Goal: Task Accomplishment & Management: Manage account settings

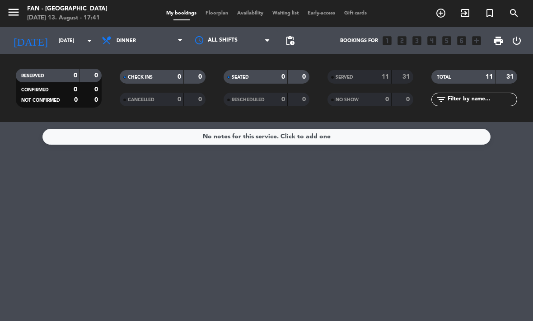
click at [73, 38] on input "[DATE]" at bounding box center [87, 40] width 67 height 15
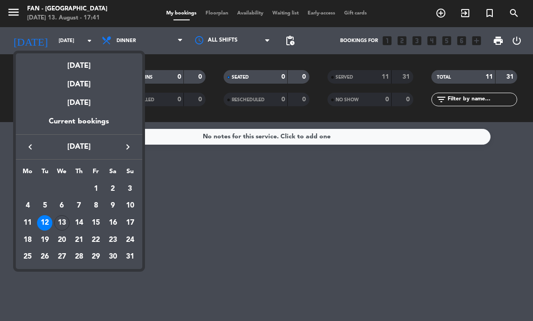
click at [59, 224] on div "13" at bounding box center [61, 222] width 15 height 15
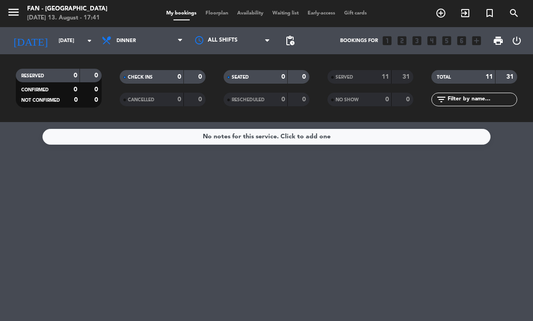
type input "[DATE]"
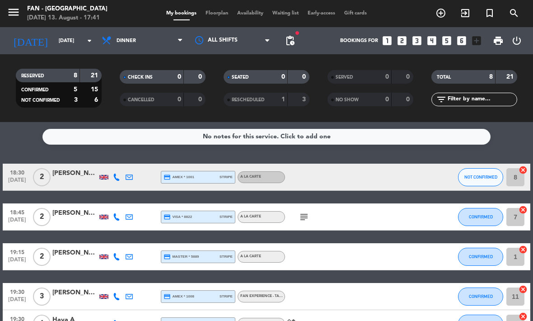
click at [217, 16] on span "Floorplan" at bounding box center [217, 13] width 32 height 5
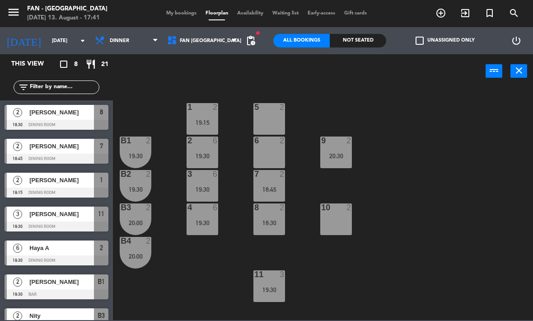
click at [260, 37] on span "pending_actions" at bounding box center [251, 41] width 18 height 18
click at [248, 38] on span "pending_actions" at bounding box center [250, 40] width 11 height 11
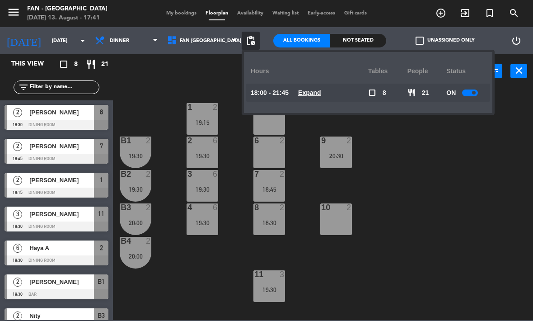
click at [307, 96] on u "Expand" at bounding box center [309, 92] width 23 height 7
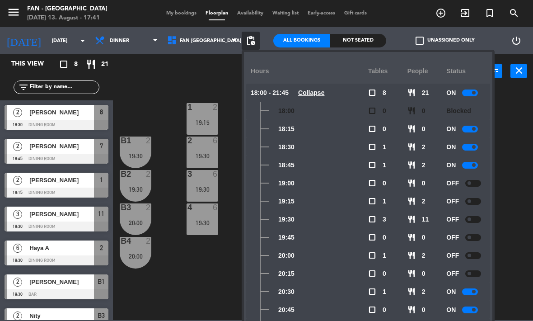
click at [474, 185] on div at bounding box center [473, 183] width 16 height 7
click at [479, 201] on div at bounding box center [473, 201] width 16 height 7
click at [468, 217] on span at bounding box center [469, 219] width 4 height 4
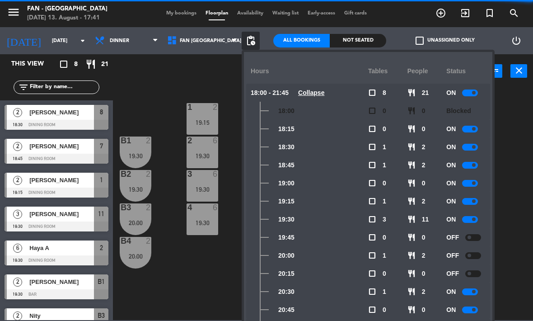
click at [471, 238] on div at bounding box center [473, 237] width 16 height 7
click at [473, 252] on div at bounding box center [473, 255] width 16 height 7
click at [474, 274] on div at bounding box center [473, 273] width 16 height 7
click at [514, 257] on div "1 2 19:15 5 2 B1 2 19:30 2 6 19:30 9 2 20:30 6 2 B2 2 19:30 3 6 19:30 7 2 18:45…" at bounding box center [325, 203] width 415 height 233
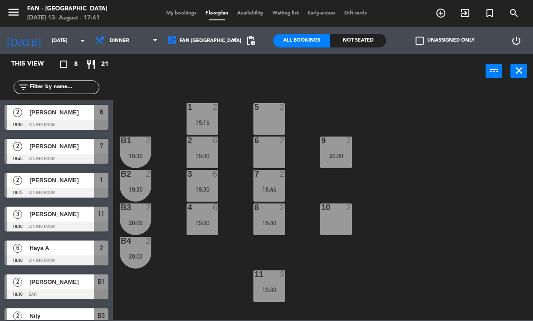
click at [73, 45] on input "[DATE]" at bounding box center [80, 40] width 67 height 15
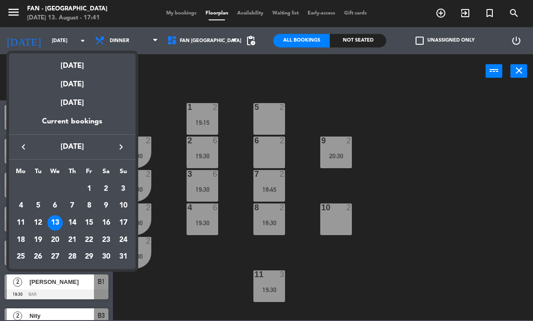
click at [74, 224] on div "14" at bounding box center [72, 222] width 15 height 15
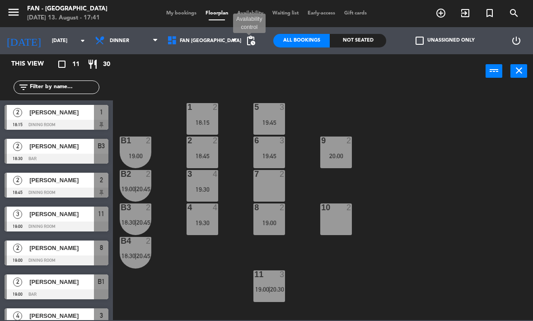
click at [248, 42] on span "pending_actions" at bounding box center [250, 40] width 11 height 11
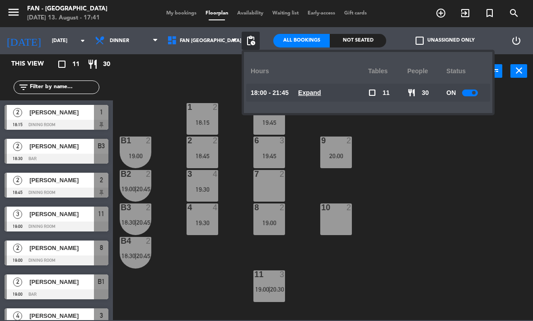
click at [443, 94] on div "restaurant 30" at bounding box center [426, 93] width 39 height 18
click at [314, 90] on u "Expand" at bounding box center [309, 92] width 23 height 7
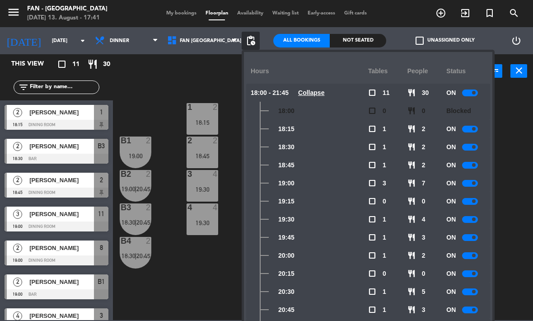
click at [219, 273] on div "1 2 18:15 5 3 19:45 B1 2 19:00 2 2 18:45 9 2 20:00 6 3 19:45 B2 2 19:00 | 20:45…" at bounding box center [325, 203] width 415 height 233
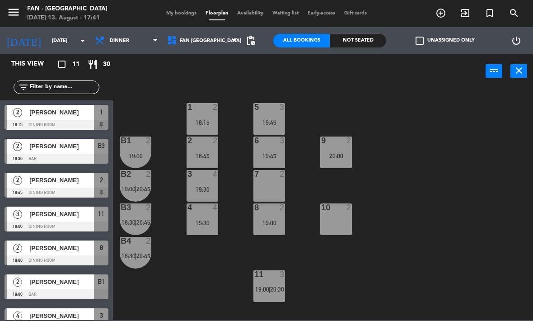
click at [72, 33] on input "[DATE]" at bounding box center [80, 40] width 67 height 15
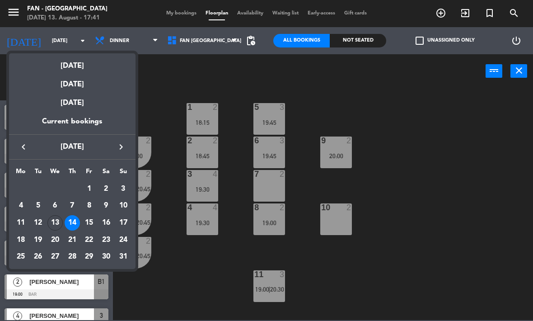
click at [93, 222] on div "15" at bounding box center [88, 222] width 15 height 15
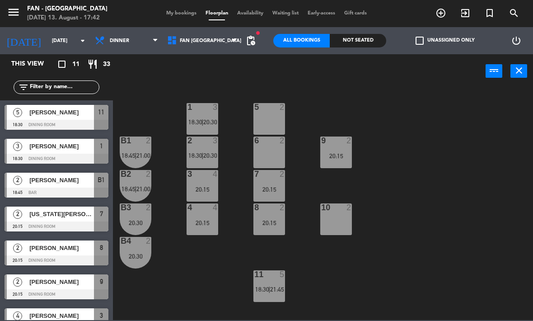
click at [255, 34] on span "fiber_manual_record" at bounding box center [257, 32] width 5 height 5
click at [254, 41] on span "pending_actions" at bounding box center [250, 40] width 11 height 11
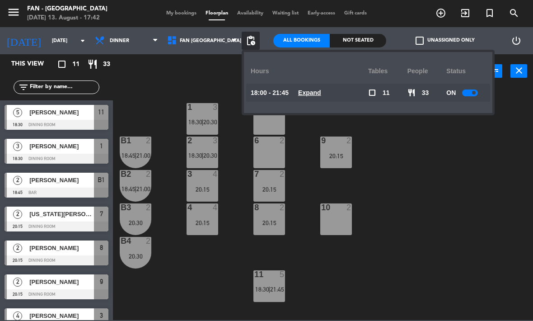
click at [314, 96] on u "Expand" at bounding box center [309, 92] width 23 height 7
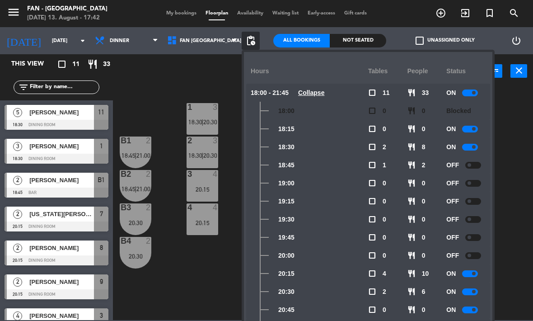
click at [518, 257] on div "1 3 18:30 | 20:30 5 2 B1 2 18:45 | 21:00 2 3 18:30 | 20:30 9 2 20:15 6 2 B2 2 1…" at bounding box center [325, 203] width 415 height 233
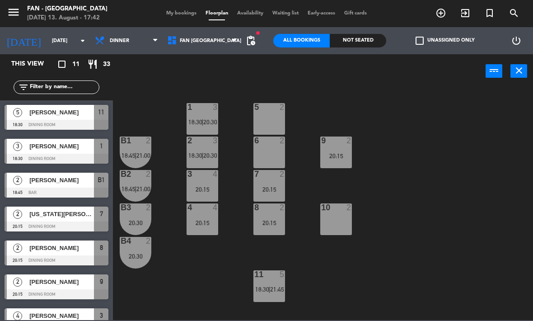
click at [126, 38] on span "Dinner" at bounding box center [126, 41] width 72 height 20
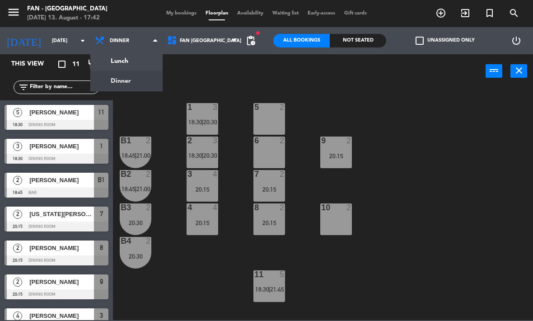
click at [133, 57] on ng-component "menu Fan - [GEOGRAPHIC_DATA] [DATE] 13. August - 17:42 My bookings Floorplan Av…" at bounding box center [266, 160] width 533 height 320
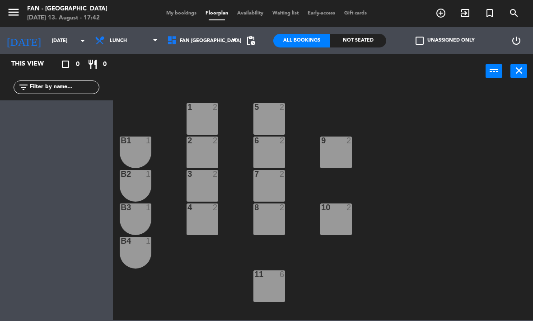
click at [140, 43] on span "Lunch" at bounding box center [126, 41] width 72 height 20
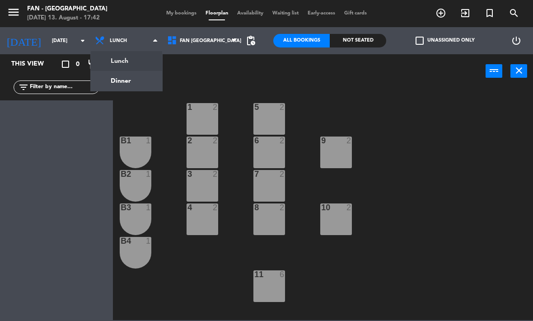
click at [196, 84] on div "power_input close" at bounding box center [299, 71] width 373 height 34
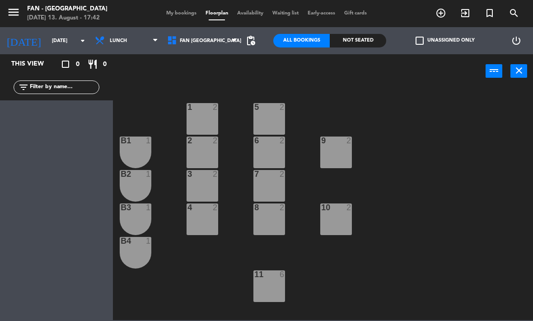
click at [256, 42] on span "pending_actions" at bounding box center [250, 40] width 11 height 11
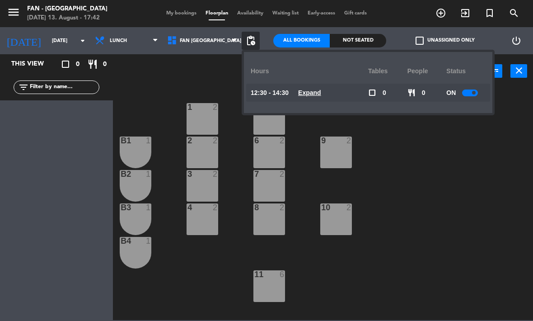
click at [306, 97] on span "Expand" at bounding box center [309, 93] width 23 height 10
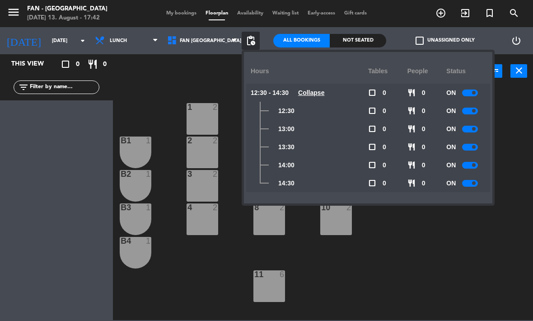
click at [414, 264] on div "1 2 5 2 B1 1 2 2 9 2 6 2 B2 1 3 2 7 2 B3 1 10 2 4 2 8 2 B4 1 11 6" at bounding box center [325, 203] width 415 height 233
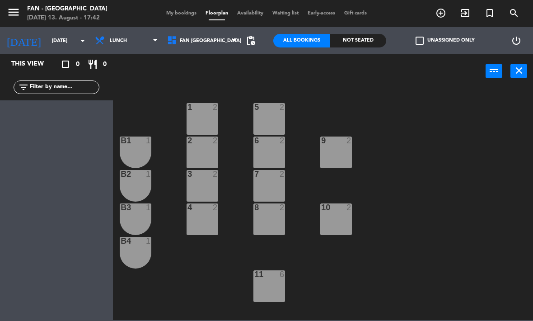
click at [133, 40] on span "Lunch" at bounding box center [126, 41] width 72 height 20
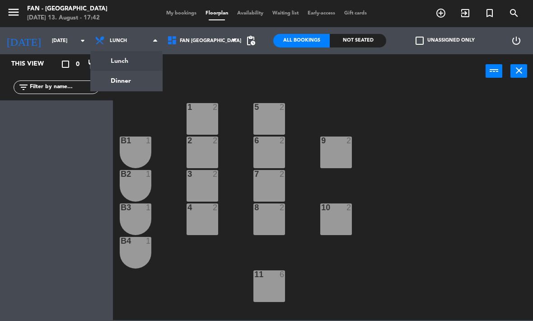
click at [147, 85] on ng-component "menu Fan - [GEOGRAPHIC_DATA] [DATE] 13. August - 17:42 My bookings Floorplan Av…" at bounding box center [266, 160] width 533 height 320
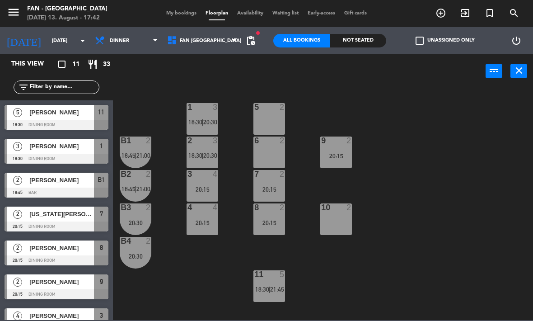
click at [72, 36] on input "[DATE]" at bounding box center [80, 40] width 67 height 15
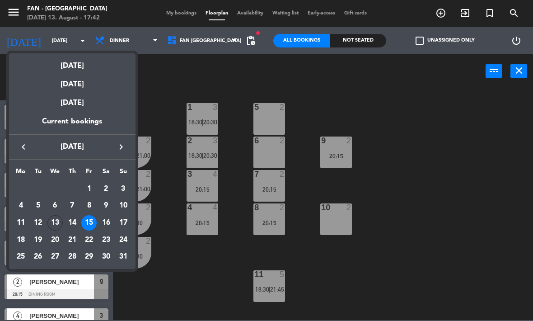
click at [100, 220] on div "16" at bounding box center [105, 222] width 15 height 15
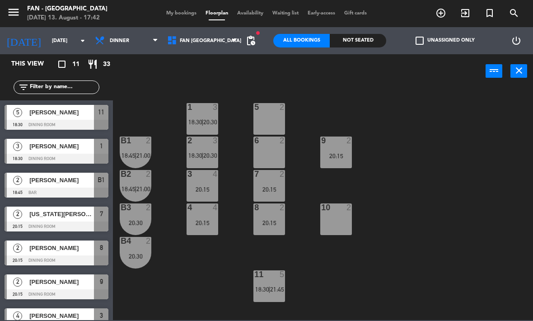
type input "[DATE]"
click at [252, 40] on span "pending_actions" at bounding box center [250, 40] width 11 height 11
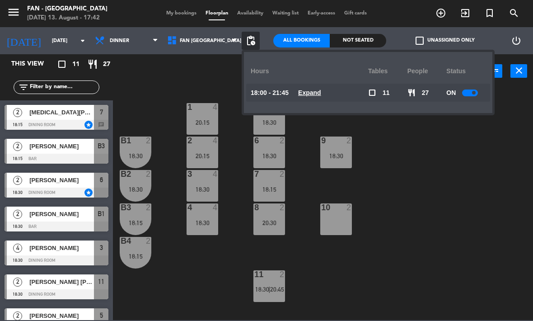
click at [317, 96] on u "Expand" at bounding box center [309, 92] width 23 height 7
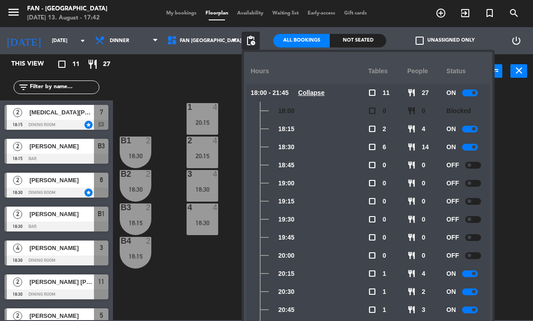
click at [513, 243] on div "1 4 20:15 5 2 18:30 B1 2 18:30 2 4 20:15 9 2 18:30 6 2 18:30 B2 2 18:30 3 4 18:…" at bounding box center [325, 203] width 415 height 233
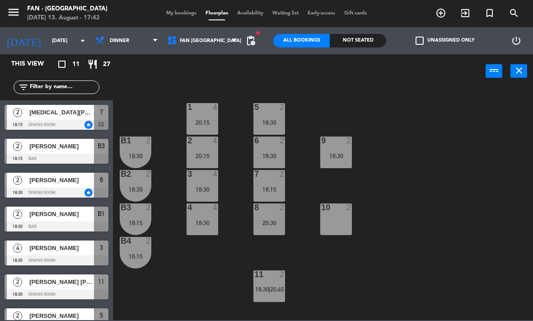
click at [274, 219] on div "20:30" at bounding box center [269, 222] width 32 height 6
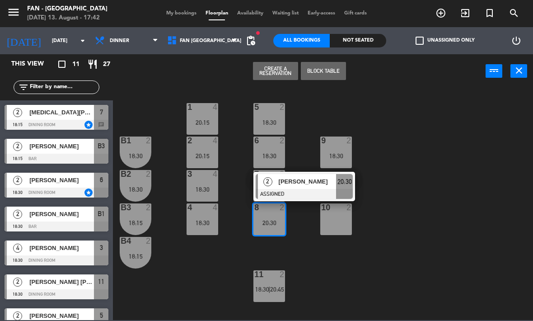
click at [333, 156] on div "18:30" at bounding box center [336, 156] width 32 height 6
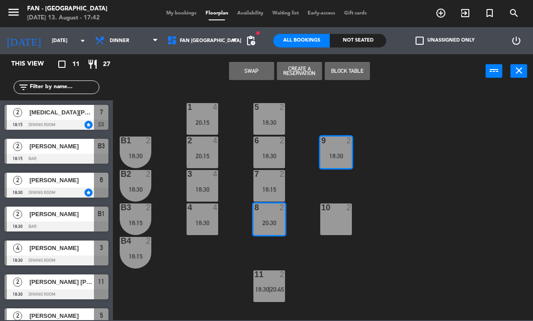
click at [261, 72] on button "Swap" at bounding box center [251, 71] width 45 height 18
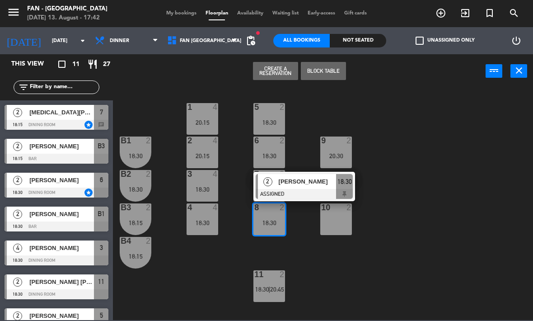
click at [308, 191] on div at bounding box center [304, 194] width 97 height 10
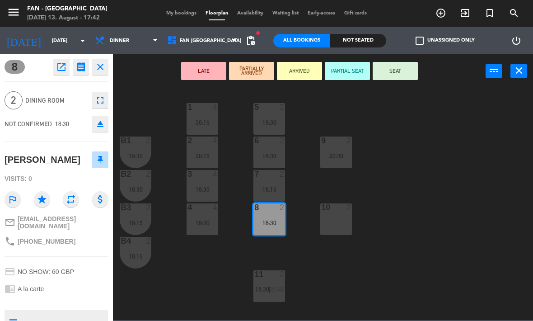
click at [340, 150] on div "9 2 20:30" at bounding box center [336, 152] width 32 height 32
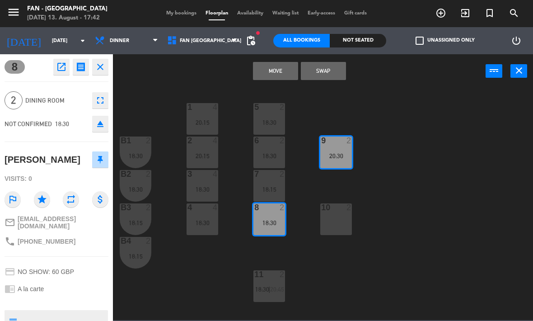
click at [335, 69] on button "Swap" at bounding box center [323, 71] width 45 height 18
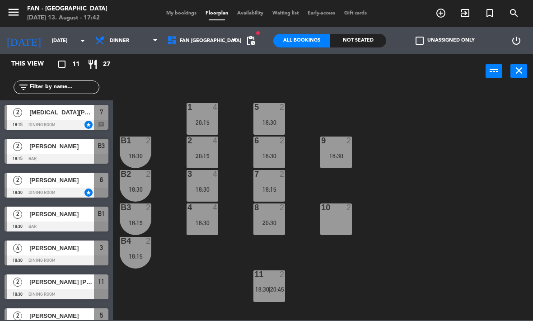
click at [271, 222] on div "20:30" at bounding box center [269, 222] width 32 height 6
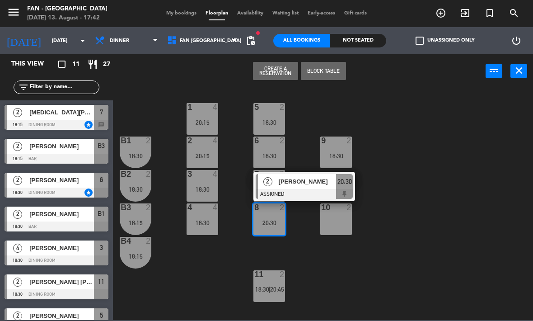
click at [300, 190] on div at bounding box center [304, 194] width 97 height 10
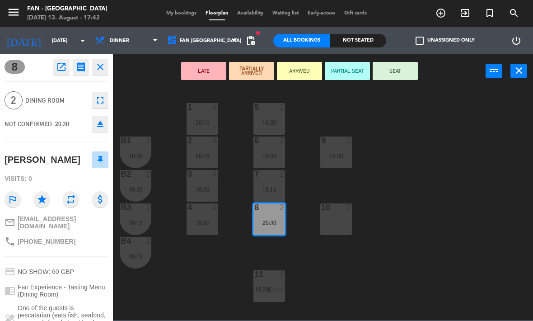
click at [337, 153] on div "18:30" at bounding box center [336, 156] width 32 height 6
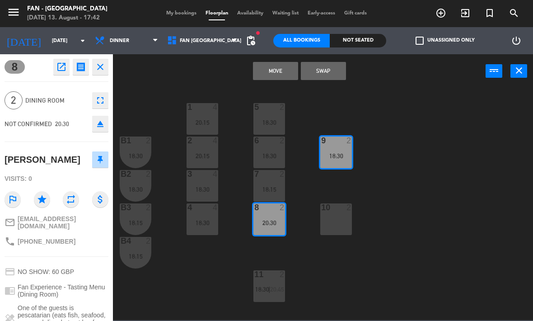
click at [283, 71] on button "Move" at bounding box center [275, 71] width 45 height 18
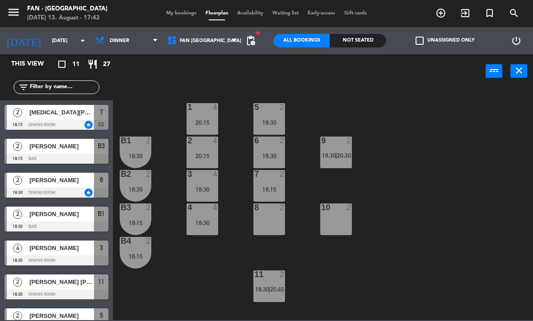
scroll to position [66, 0]
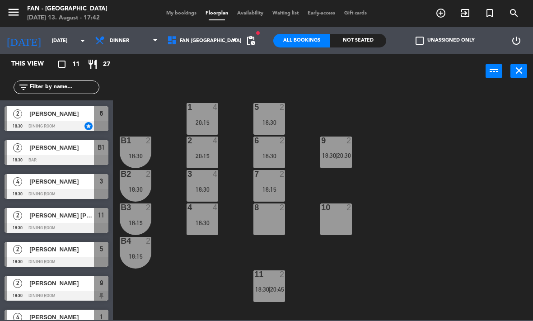
click at [276, 183] on div "7 2 18:15" at bounding box center [269, 186] width 32 height 32
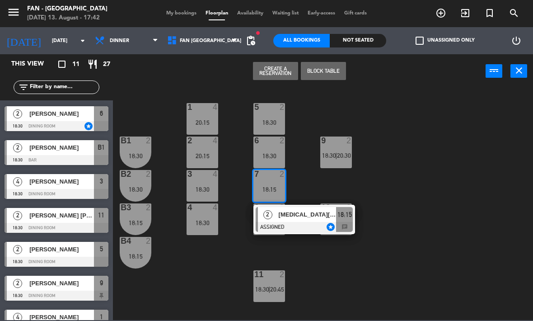
click at [303, 222] on div at bounding box center [304, 227] width 97 height 10
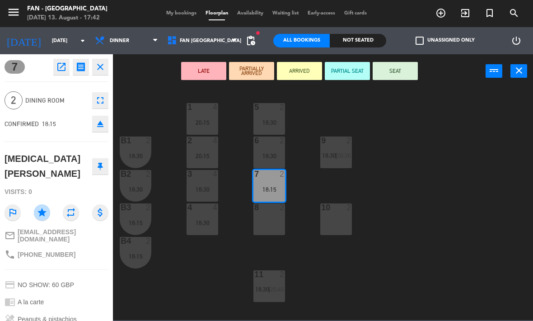
click at [205, 122] on div "20:15" at bounding box center [203, 122] width 32 height 6
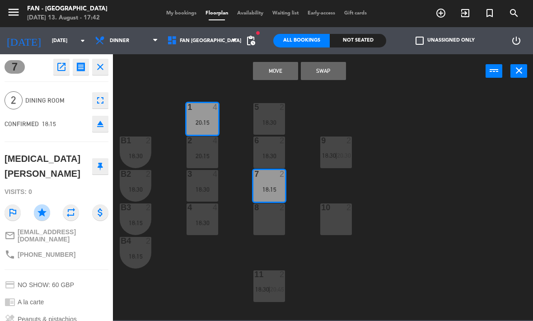
click at [323, 74] on button "Swap" at bounding box center [323, 71] width 45 height 18
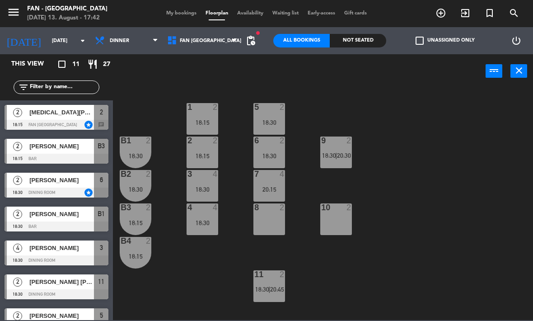
click at [268, 184] on div "7 4 20:15" at bounding box center [269, 186] width 32 height 32
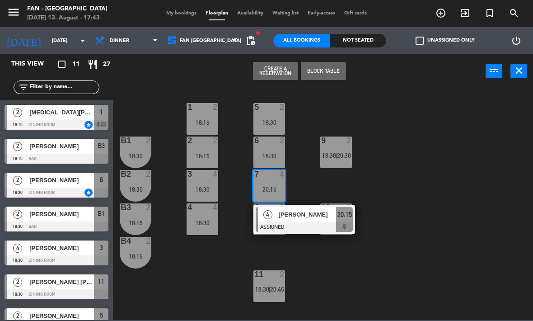
click at [290, 219] on span "[PERSON_NAME]" at bounding box center [308, 214] width 58 height 9
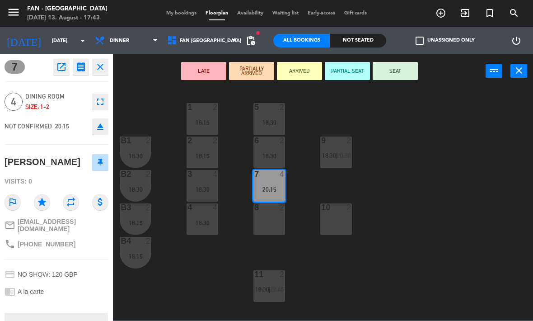
click at [207, 121] on div "18:15" at bounding box center [203, 122] width 32 height 6
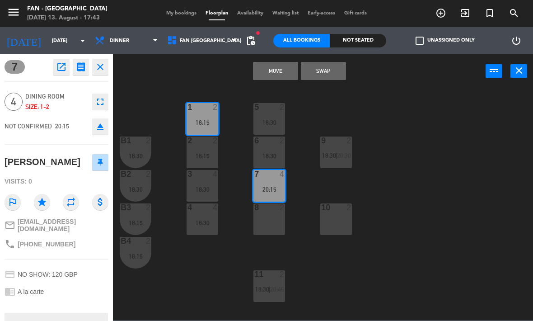
click at [331, 76] on button "Swap" at bounding box center [323, 71] width 45 height 18
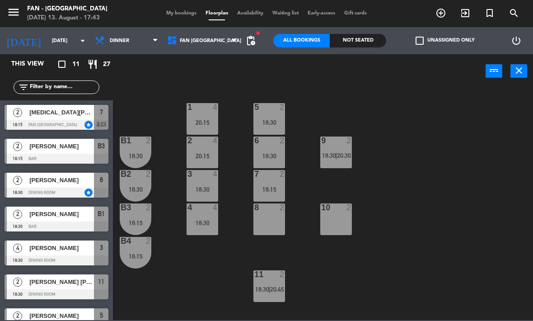
scroll to position [33, 0]
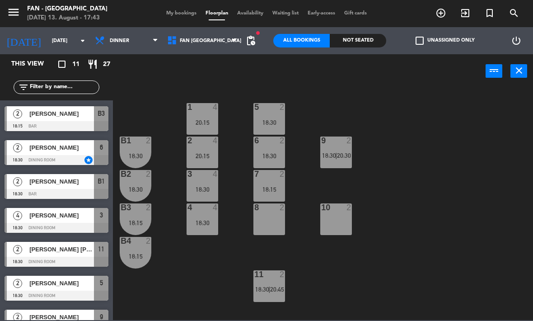
click at [272, 184] on div "7 2 18:15" at bounding box center [269, 186] width 32 height 32
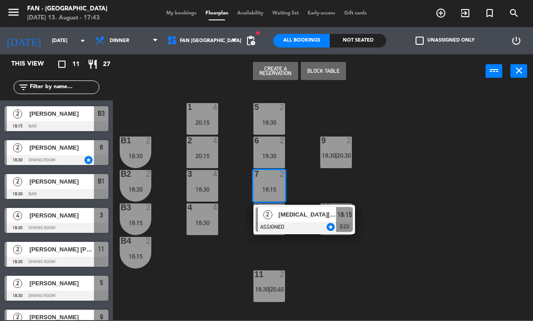
click at [206, 121] on div "20:15" at bounding box center [203, 122] width 32 height 6
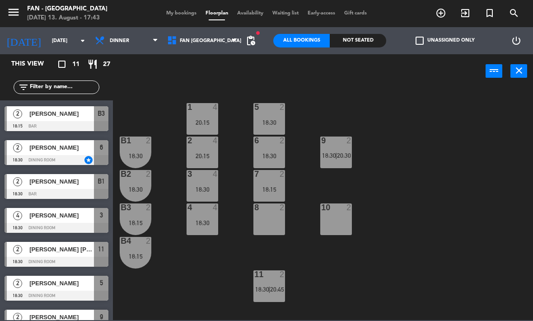
click at [334, 104] on div "1 4 20:15 5 2 18:30 B1 2 18:30 2 4 20:15 9 2 18:30 | 20:30 6 2 18:30 B2 2 18:30…" at bounding box center [325, 203] width 415 height 233
click at [207, 114] on div "1 4 20:15" at bounding box center [203, 119] width 32 height 32
click at [309, 183] on div "1 4 20:15 5 2 18:30 B1 2 18:30 2 4 20:15 9 2 18:30 | 20:30 6 2 18:30 B2 2 18:30…" at bounding box center [325, 203] width 415 height 233
click at [267, 186] on div "18:15" at bounding box center [269, 189] width 32 height 6
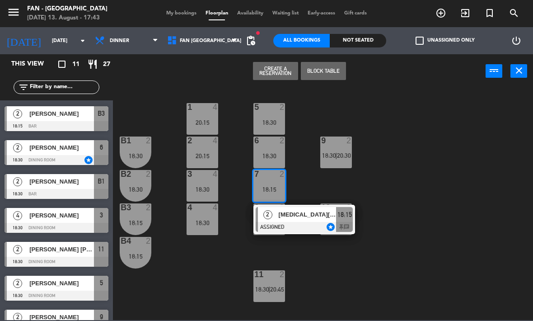
click at [291, 217] on span "[MEDICAL_DATA][PERSON_NAME]" at bounding box center [308, 214] width 58 height 9
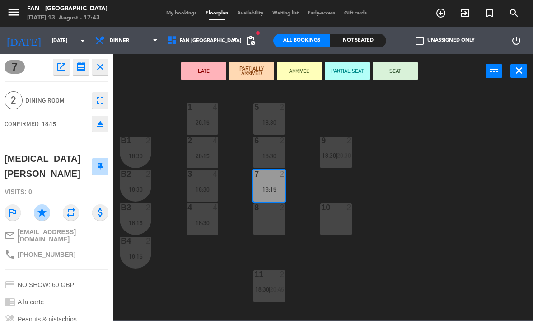
click at [201, 113] on div "1 4 20:15" at bounding box center [203, 119] width 32 height 32
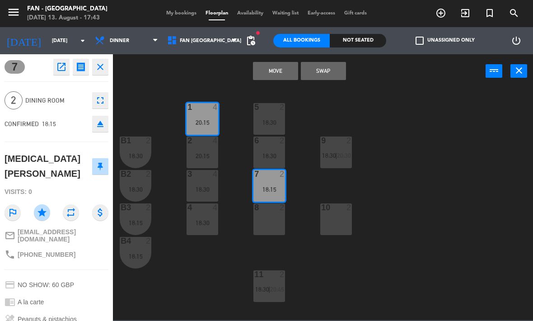
click at [278, 73] on button "Move" at bounding box center [275, 71] width 45 height 18
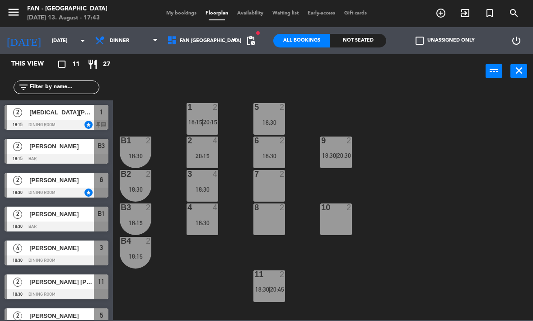
click at [276, 147] on div "6 2 18:30" at bounding box center [269, 152] width 32 height 32
click at [335, 110] on div "1 2 18:15 | 20:15 5 2 18:30 B1 2 18:30 2 4 20:15 9 2 18:30 | 20:30 6 2 18:30 B2…" at bounding box center [325, 203] width 415 height 233
click at [263, 117] on div "5 2 18:30" at bounding box center [269, 119] width 32 height 32
click at [379, 112] on div "1 2 18:15 | 20:15 5 2 18:30 B1 2 18:30 2 4 20:15 9 2 18:30 | 20:30 6 2 18:30 B2…" at bounding box center [325, 203] width 415 height 233
click at [269, 153] on div "18:30" at bounding box center [269, 156] width 32 height 6
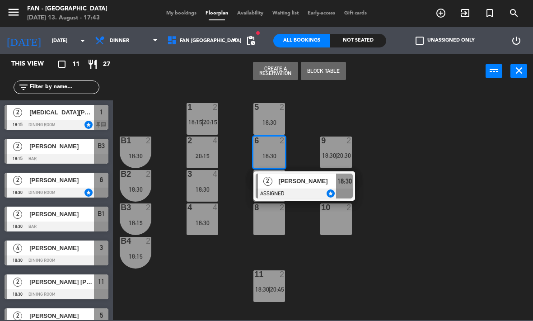
click at [296, 184] on span "[PERSON_NAME]" at bounding box center [308, 180] width 58 height 9
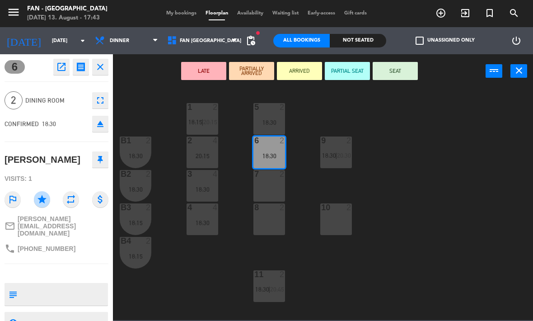
click at [341, 215] on div "10 2" at bounding box center [336, 219] width 32 height 32
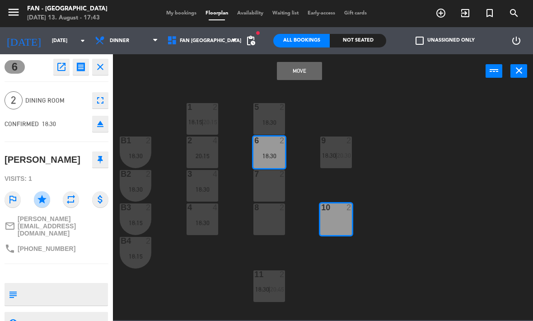
click at [310, 75] on button "Move" at bounding box center [299, 71] width 45 height 18
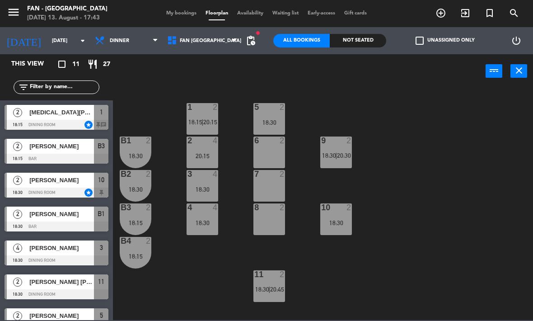
click at [165, 293] on div "1 2 18:15 | 20:15 5 2 18:30 B1 2 18:30 2 4 20:15 9 2 18:30 | 20:30 6 2 B2 2 18:…" at bounding box center [325, 203] width 415 height 233
click at [72, 109] on span "[MEDICAL_DATA][PERSON_NAME]" at bounding box center [61, 111] width 65 height 9
click at [208, 112] on div "1 2" at bounding box center [203, 107] width 32 height 9
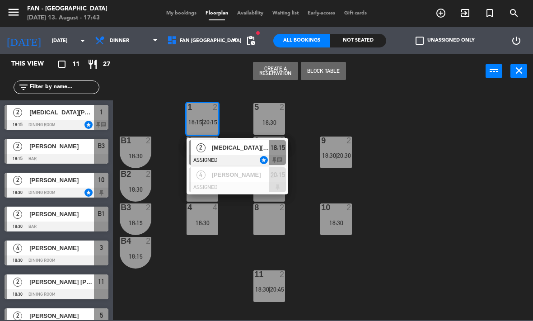
click at [337, 150] on div "9 2 18:30 | 20:30" at bounding box center [336, 152] width 32 height 32
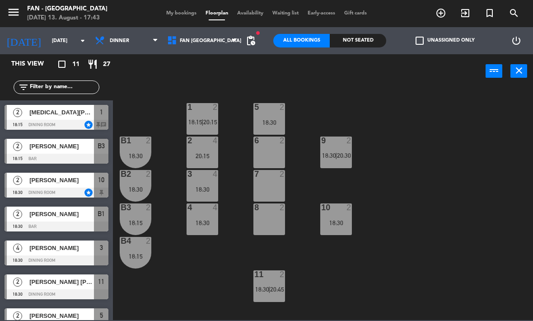
click at [265, 244] on div "1 2 18:15 | 20:15 5 2 18:30 B1 2 18:30 2 4 20:15 9 2 18:30 | 20:30 6 2 B2 2 18:…" at bounding box center [325, 203] width 415 height 233
click at [207, 116] on div "1 2 18:15 | 20:15" at bounding box center [203, 119] width 32 height 32
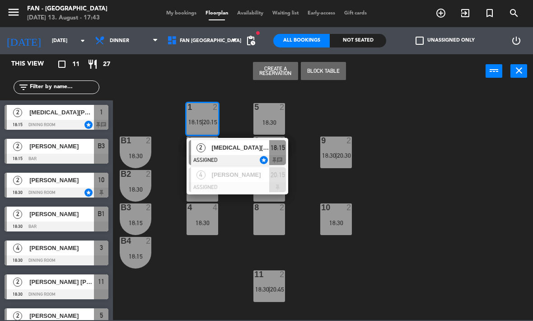
click at [250, 155] on div at bounding box center [237, 160] width 97 height 10
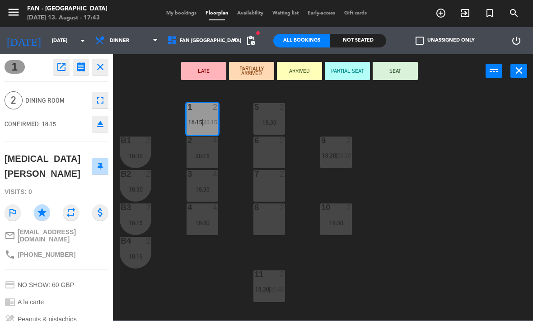
click at [275, 149] on div "6 2" at bounding box center [269, 152] width 32 height 32
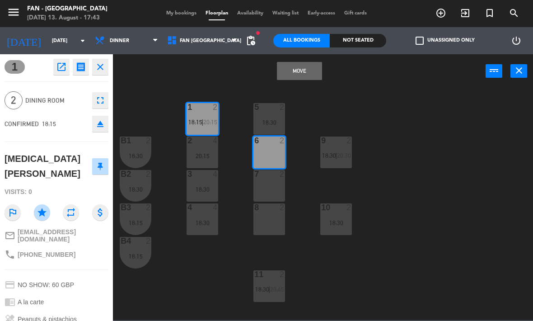
click at [309, 75] on button "Move" at bounding box center [299, 71] width 45 height 18
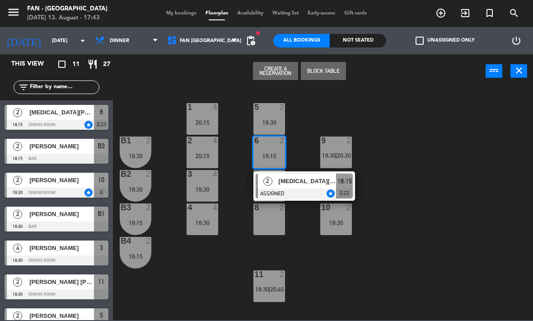
click at [339, 149] on div "9 2 18:30 | 20:30" at bounding box center [336, 152] width 32 height 32
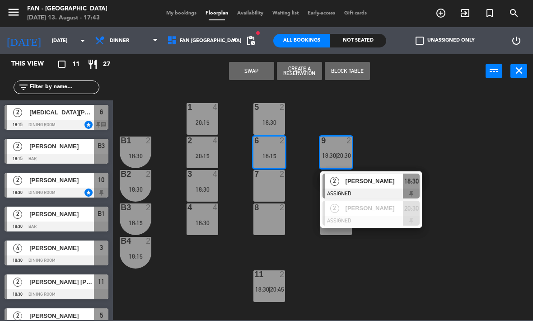
click at [253, 71] on button "Swap" at bounding box center [251, 71] width 45 height 18
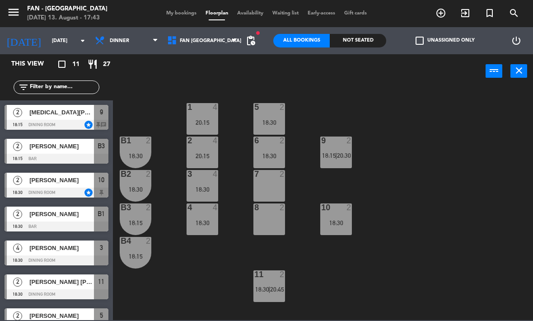
click at [339, 154] on span "20:30" at bounding box center [344, 155] width 14 height 7
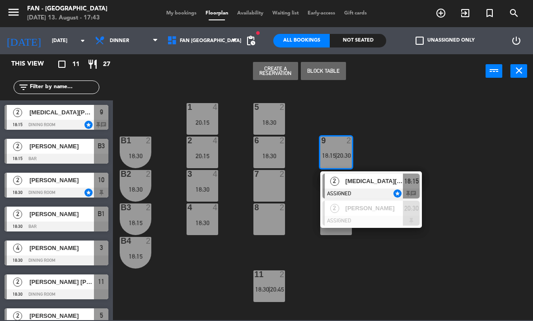
click at [368, 210] on span "[PERSON_NAME]" at bounding box center [375, 207] width 58 height 9
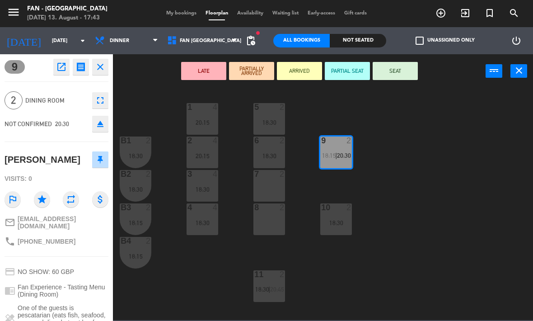
click at [265, 223] on div "8 2" at bounding box center [269, 219] width 32 height 32
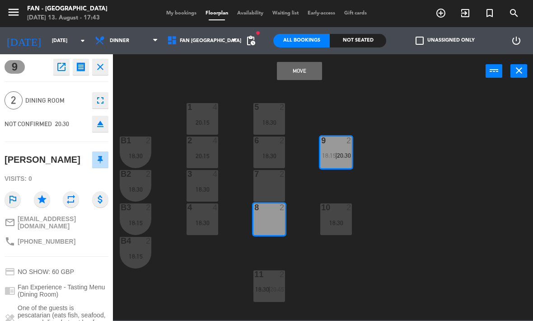
click at [309, 79] on button "Move" at bounding box center [299, 71] width 45 height 18
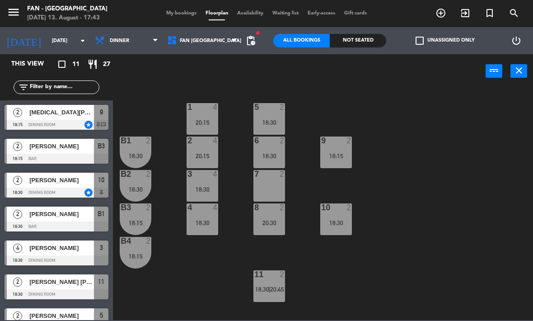
scroll to position [66, 0]
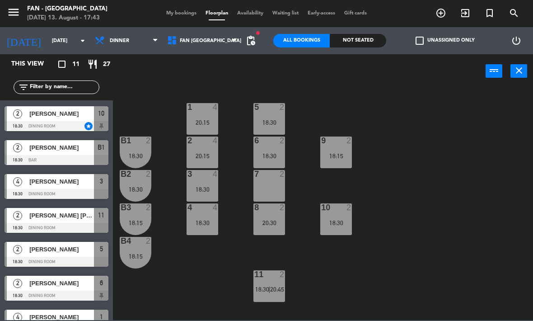
click at [267, 154] on div "18:30" at bounding box center [269, 156] width 32 height 6
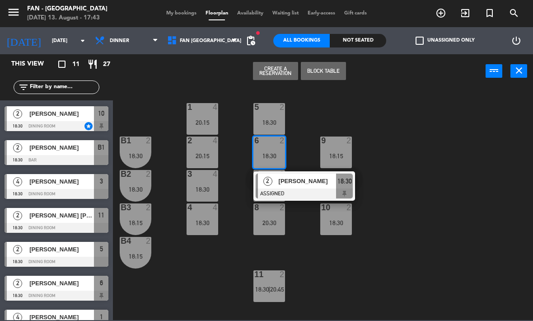
click at [273, 221] on div "20:30" at bounding box center [269, 222] width 32 height 6
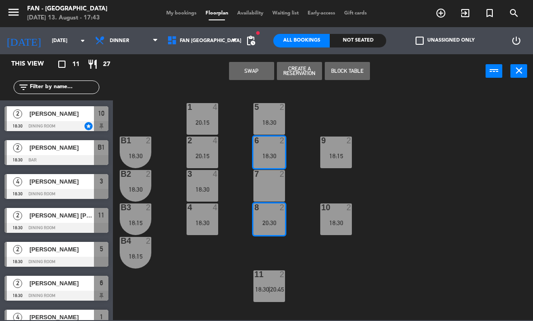
click at [253, 75] on button "Swap" at bounding box center [251, 71] width 45 height 18
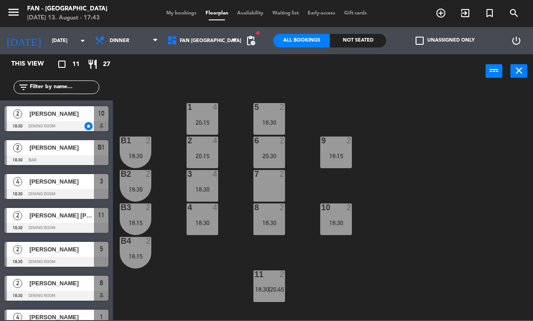
click at [273, 145] on div "6 2" at bounding box center [269, 140] width 32 height 9
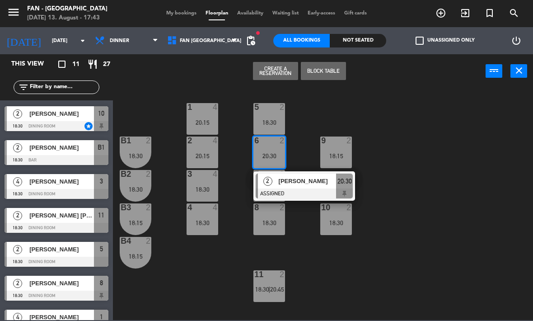
click at [270, 225] on div "18:30" at bounding box center [269, 222] width 32 height 6
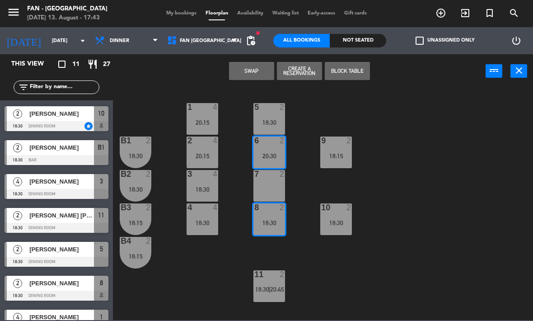
click at [327, 111] on div "1 4 20:15 5 2 18:30 B1 2 18:30 2 4 20:15 9 2 18:15 6 2 20:30 B2 2 18:30 3 4 18:…" at bounding box center [325, 203] width 415 height 233
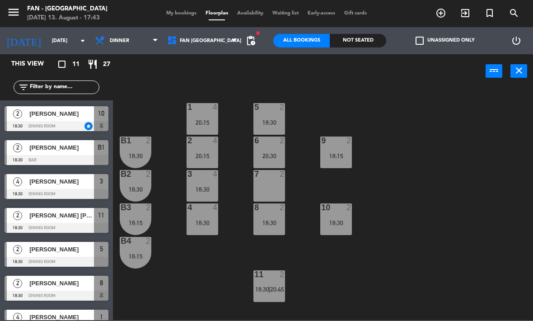
click at [276, 150] on div "6 2 20:30" at bounding box center [269, 152] width 32 height 32
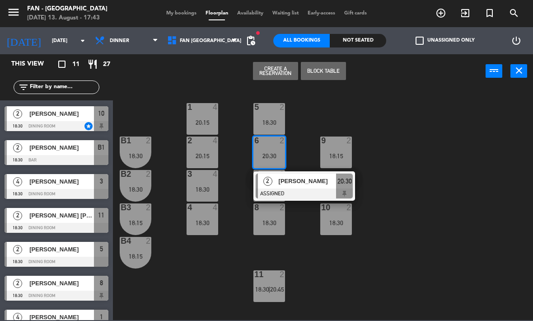
click at [311, 179] on span "[PERSON_NAME]" at bounding box center [308, 180] width 58 height 9
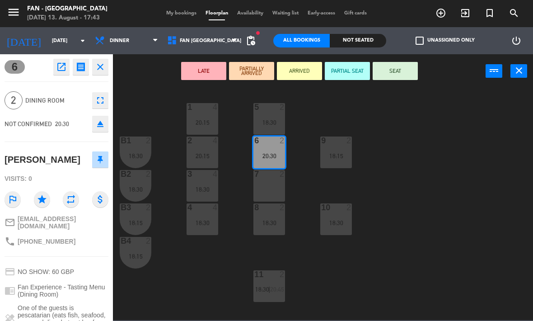
click at [265, 217] on div "8 2 18:30" at bounding box center [269, 219] width 32 height 32
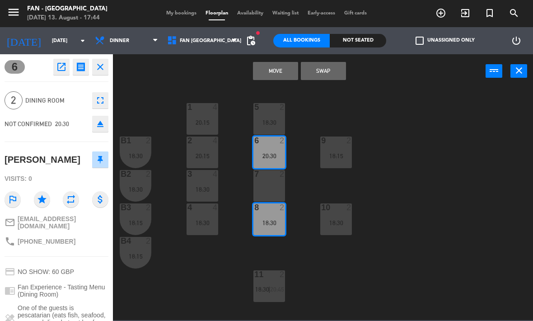
click at [282, 72] on button "Move" at bounding box center [275, 71] width 45 height 18
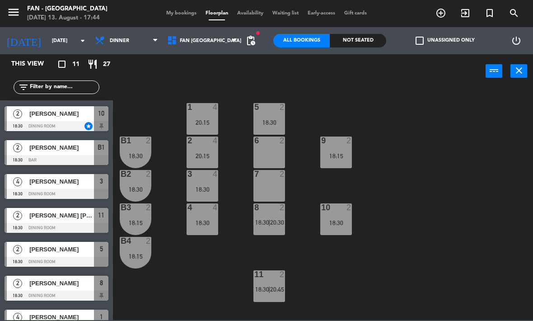
click at [264, 280] on div "11 2 18:30 | 20:45" at bounding box center [269, 286] width 32 height 32
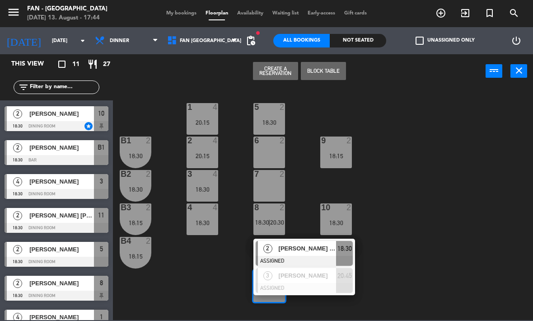
click at [300, 250] on span "[PERSON_NAME] [PERSON_NAME]" at bounding box center [308, 247] width 58 height 9
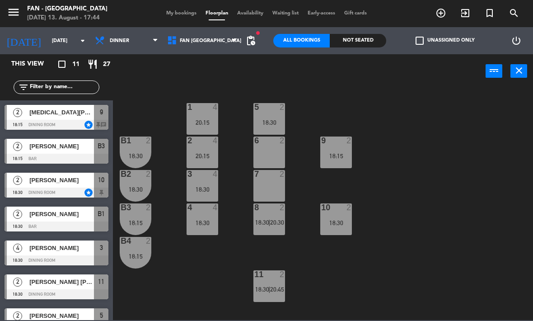
click at [176, 14] on span "My bookings" at bounding box center [181, 13] width 39 height 5
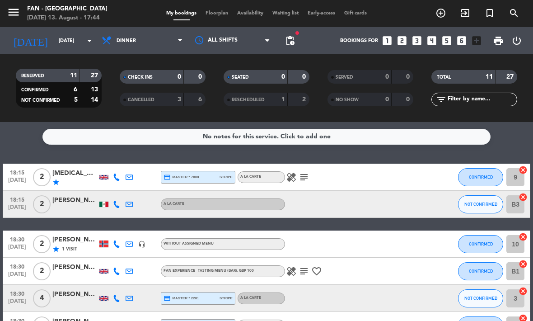
click at [222, 12] on span "Floorplan" at bounding box center [217, 13] width 32 height 5
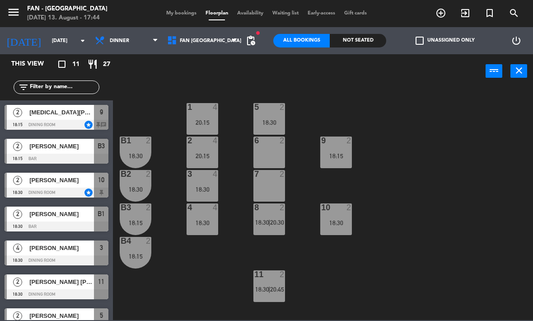
click at [269, 288] on span "|" at bounding box center [269, 288] width 2 height 7
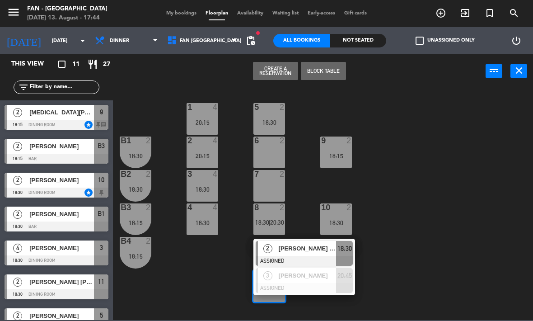
click at [305, 276] on span "[PERSON_NAME]" at bounding box center [308, 275] width 58 height 9
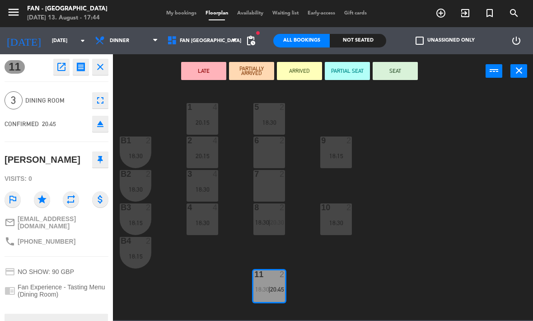
click at [285, 286] on div "18:30 | 20:45" at bounding box center [269, 289] width 32 height 6
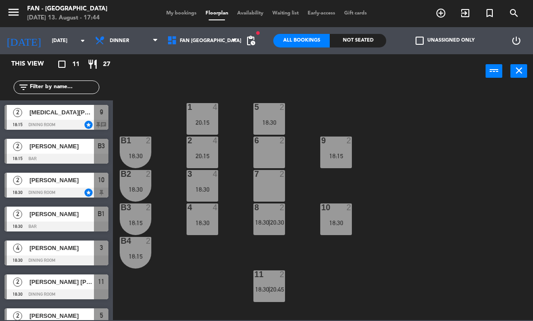
scroll to position [100, 0]
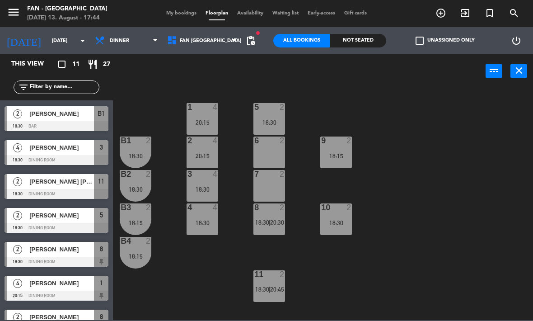
click at [270, 288] on span "|" at bounding box center [269, 288] width 2 height 7
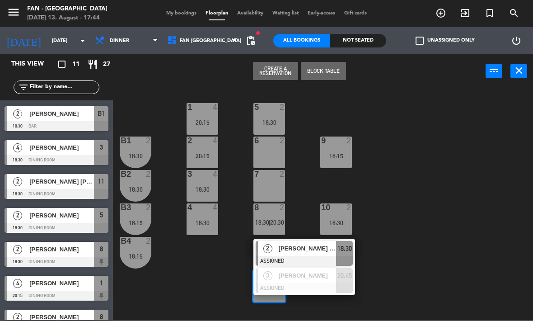
click at [301, 283] on div at bounding box center [304, 288] width 97 height 10
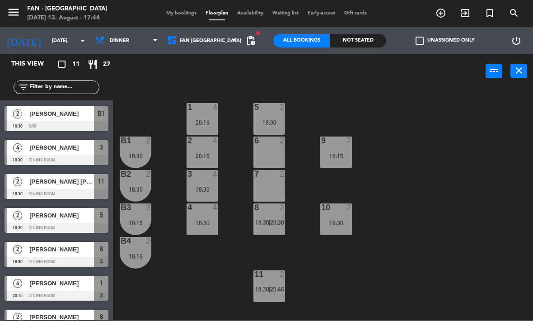
click at [271, 221] on span "20:30" at bounding box center [277, 222] width 14 height 7
click at [303, 144] on div "1 4 20:15 5 2 18:30 B1 2 18:30 2 4 20:15 9 2 18:15 6 2 B2 2 18:30 3 4 18:30 7 2…" at bounding box center [325, 203] width 415 height 233
click at [268, 219] on span "18:30" at bounding box center [262, 222] width 14 height 7
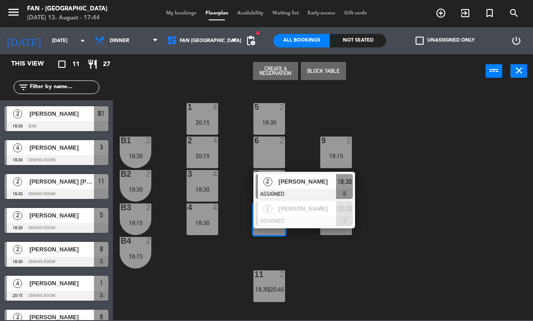
click at [273, 150] on div "6 2" at bounding box center [269, 152] width 32 height 32
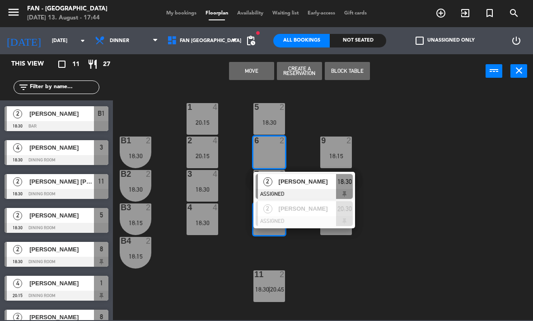
click at [254, 75] on button "Move" at bounding box center [251, 71] width 45 height 18
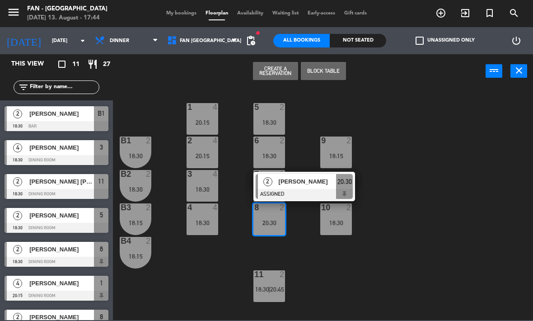
click at [303, 186] on span "[PERSON_NAME]" at bounding box center [308, 181] width 58 height 9
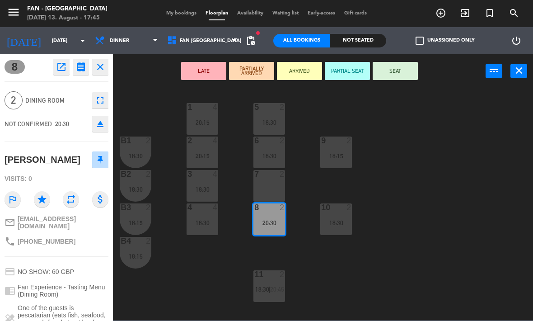
click at [264, 155] on div "18:30" at bounding box center [269, 156] width 32 height 6
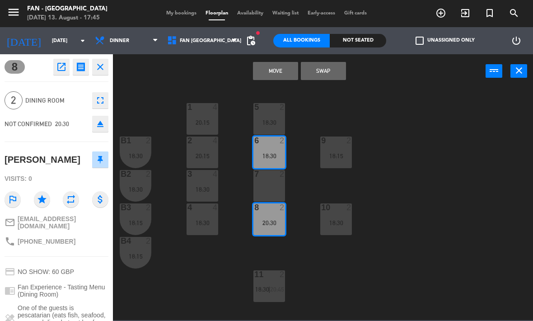
click at [271, 69] on button "Move" at bounding box center [275, 71] width 45 height 18
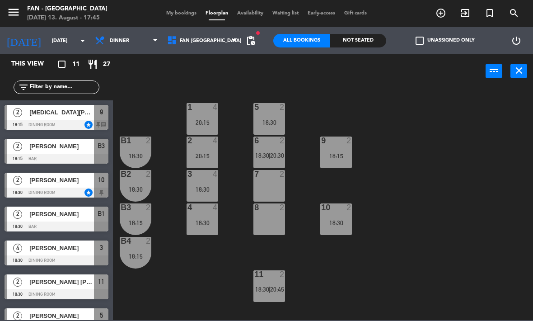
scroll to position [66, 0]
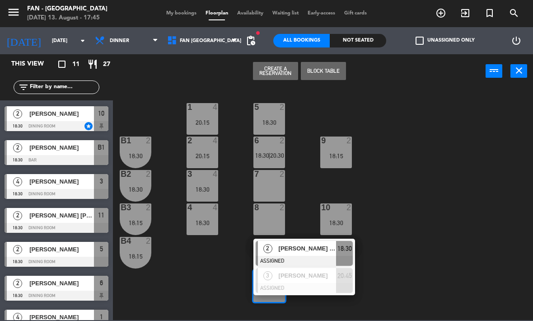
click at [303, 281] on div "[PERSON_NAME]" at bounding box center [307, 275] width 59 height 15
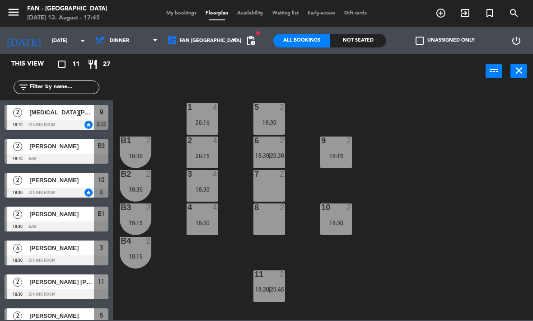
scroll to position [100, 0]
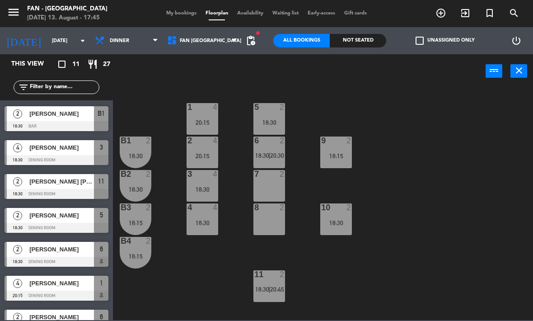
click at [270, 281] on div "11 2 18:30 | 20:45" at bounding box center [269, 286] width 32 height 32
click at [381, 266] on div "1 4 20:15 5 2 18:30 B1 2 18:30 2 4 20:15 9 2 18:15 6 2 18:30 | 20:30 B2 2 18:30…" at bounding box center [325, 203] width 415 height 233
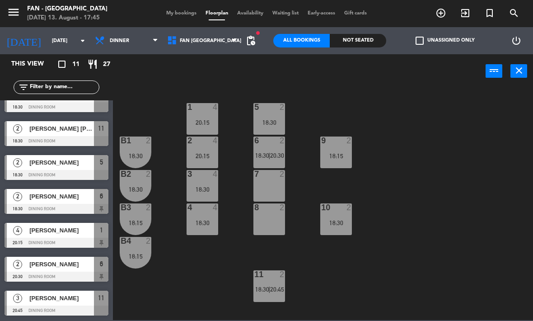
scroll to position [153, 0]
click at [41, 294] on span "[PERSON_NAME]" at bounding box center [61, 297] width 65 height 9
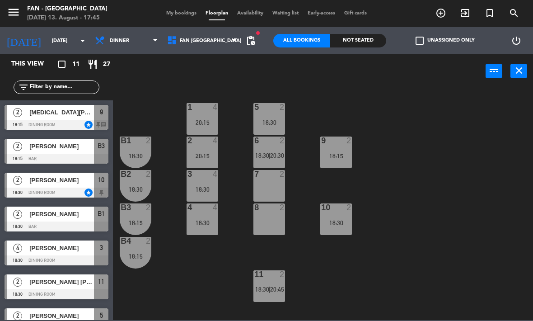
scroll to position [100, 0]
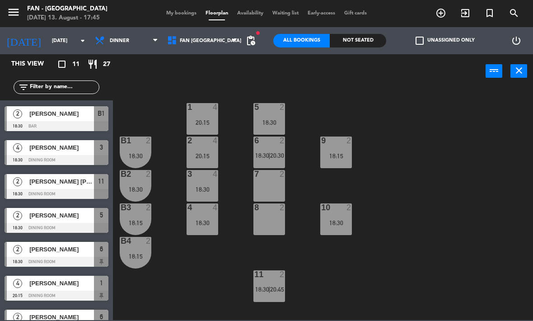
click at [278, 286] on span "20:45" at bounding box center [277, 288] width 14 height 7
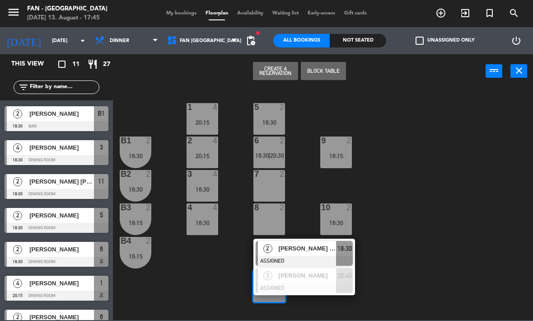
click at [290, 283] on div at bounding box center [304, 288] width 97 height 10
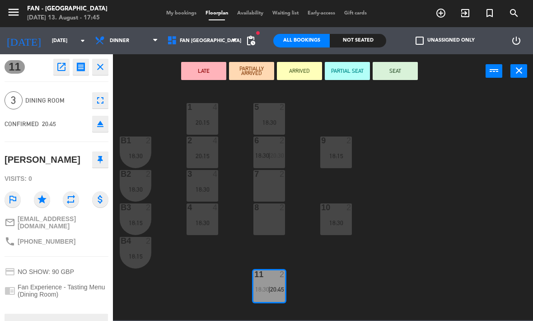
click at [273, 224] on div "8 2" at bounding box center [269, 219] width 32 height 32
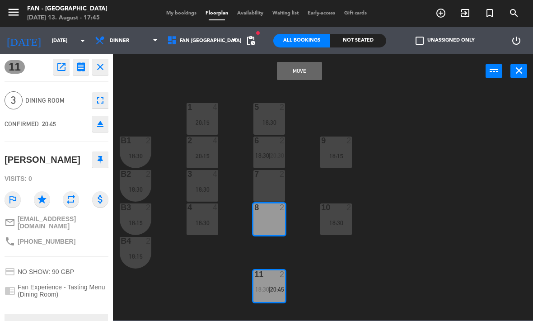
click at [308, 72] on button "Move" at bounding box center [299, 71] width 45 height 18
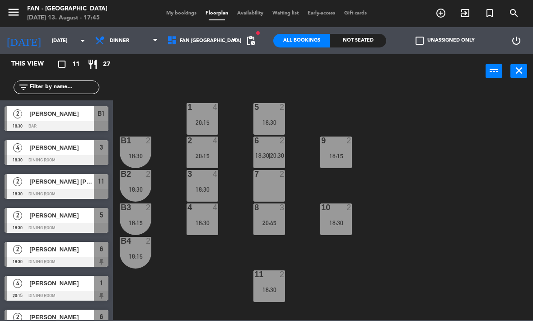
click at [266, 290] on div "18:30" at bounding box center [269, 289] width 32 height 6
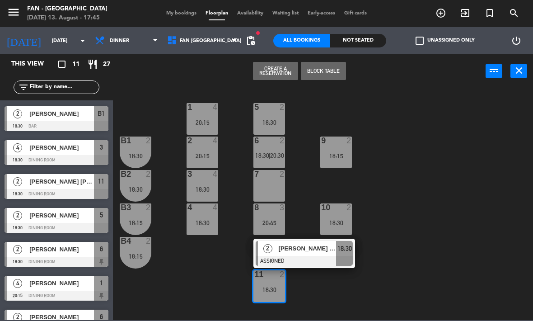
click at [292, 255] on div "[PERSON_NAME] [PERSON_NAME]" at bounding box center [307, 248] width 59 height 15
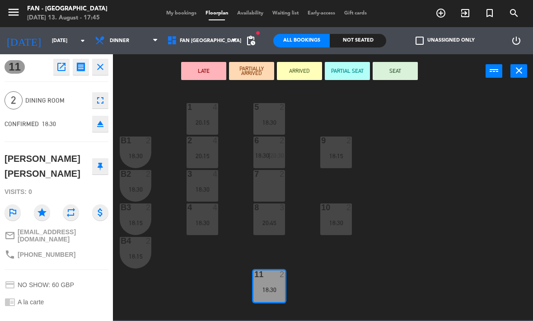
click at [268, 190] on div "7 2" at bounding box center [269, 186] width 32 height 32
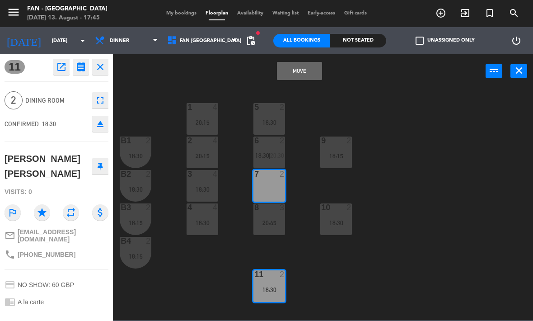
click at [266, 226] on div "20:45" at bounding box center [269, 222] width 32 height 6
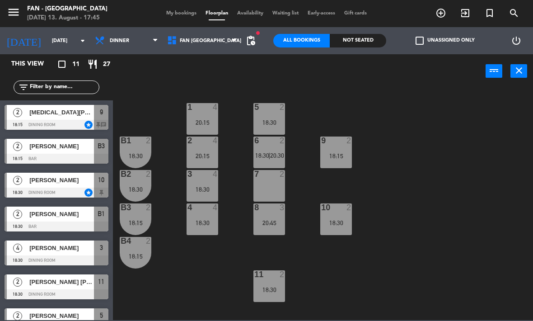
click at [268, 216] on div "8 3 20:45" at bounding box center [269, 219] width 32 height 32
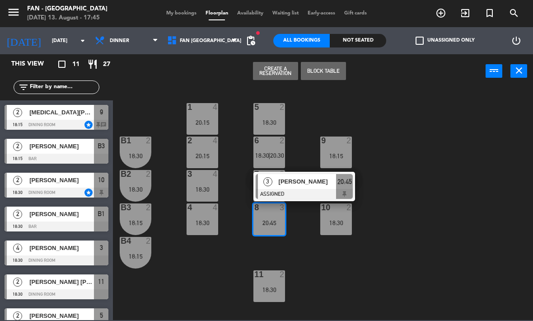
click at [303, 191] on div at bounding box center [304, 194] width 97 height 10
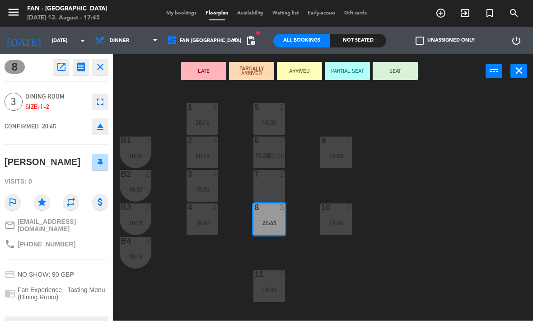
click at [270, 185] on div "7 2" at bounding box center [269, 186] width 32 height 32
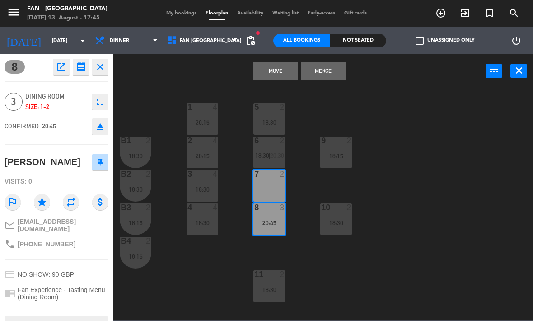
click at [279, 74] on button "Move" at bounding box center [275, 71] width 45 height 18
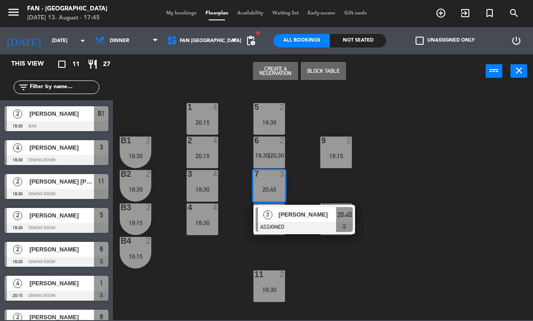
click at [307, 218] on span "[PERSON_NAME]" at bounding box center [308, 214] width 58 height 9
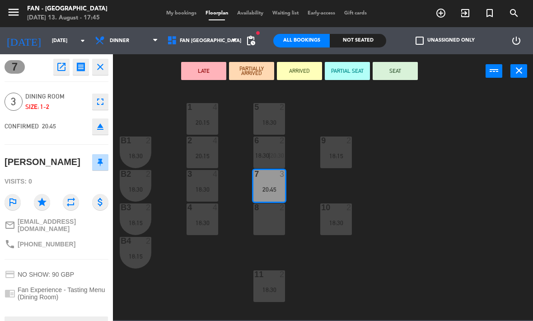
click at [266, 218] on div "8 2" at bounding box center [269, 219] width 32 height 32
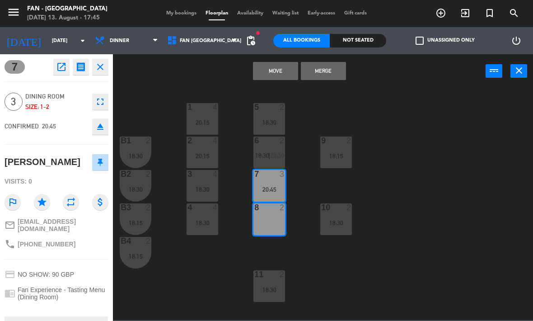
click at [330, 70] on button "Merge" at bounding box center [323, 71] width 45 height 18
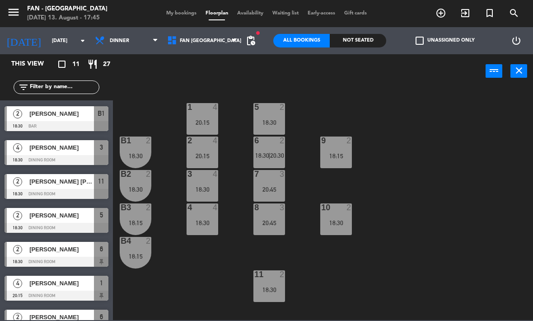
click at [273, 220] on div "20:45" at bounding box center [269, 222] width 32 height 6
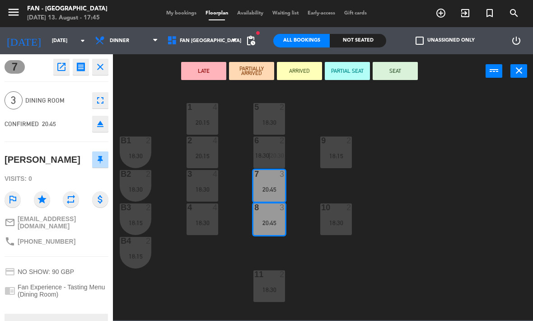
click at [212, 221] on div "18:30" at bounding box center [203, 222] width 32 height 6
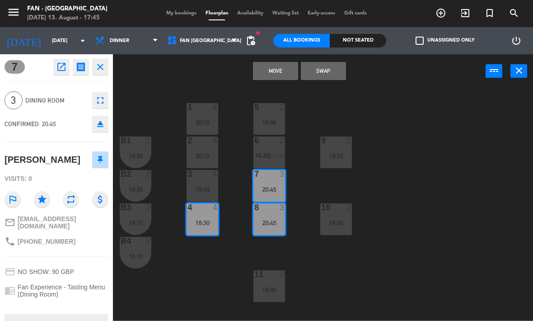
click at [210, 192] on div "18:30" at bounding box center [203, 189] width 32 height 6
click at [280, 72] on button "Move and Merge" at bounding box center [275, 71] width 45 height 18
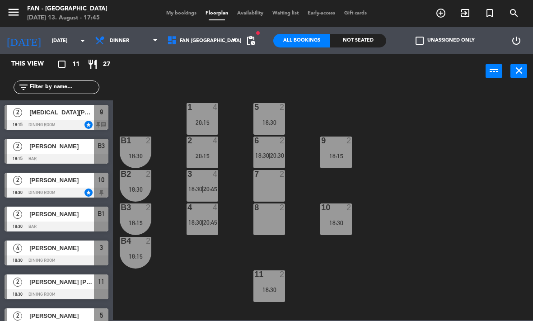
scroll to position [0, 0]
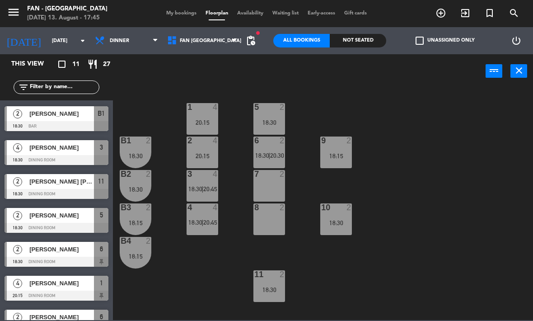
click at [270, 286] on div "18:30" at bounding box center [269, 289] width 32 height 6
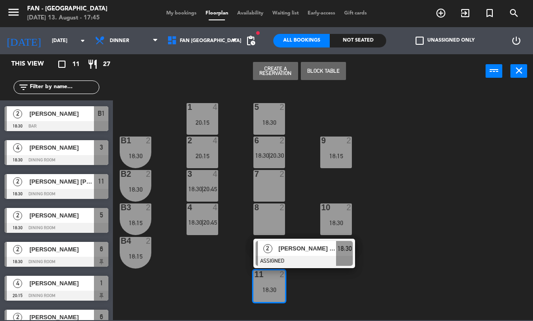
click at [271, 217] on div "8 2" at bounding box center [269, 219] width 32 height 32
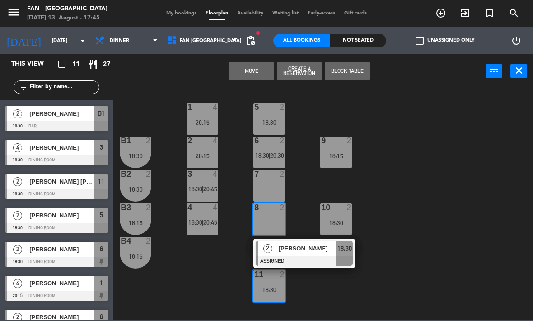
click at [258, 74] on button "Move" at bounding box center [251, 71] width 45 height 18
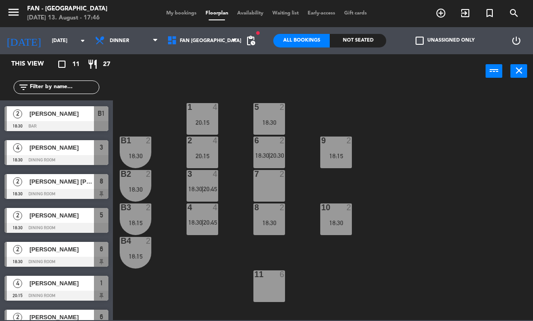
click at [59, 41] on input "[DATE]" at bounding box center [80, 40] width 67 height 15
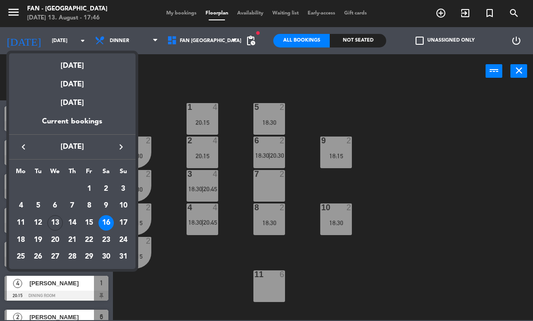
click at [128, 223] on div "17" at bounding box center [123, 222] width 15 height 15
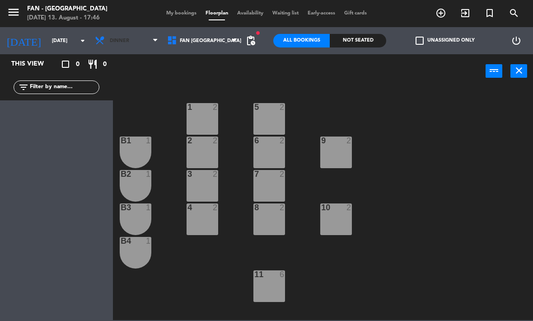
click at [141, 45] on span "Dinner" at bounding box center [126, 41] width 72 height 20
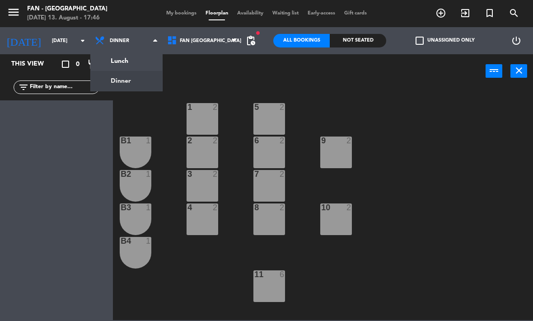
click at [137, 58] on ng-component "menu Fan - [GEOGRAPHIC_DATA] [DATE] 13. August - 17:46 My bookings Floorplan Av…" at bounding box center [266, 160] width 533 height 320
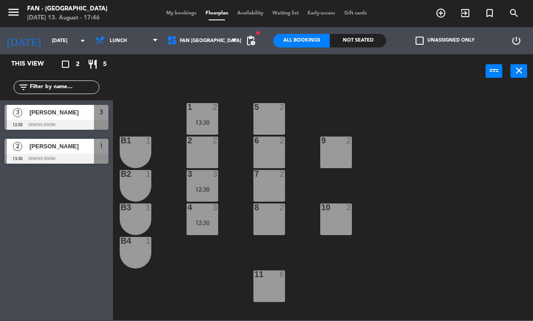
click at [68, 37] on input "[DATE]" at bounding box center [80, 40] width 67 height 15
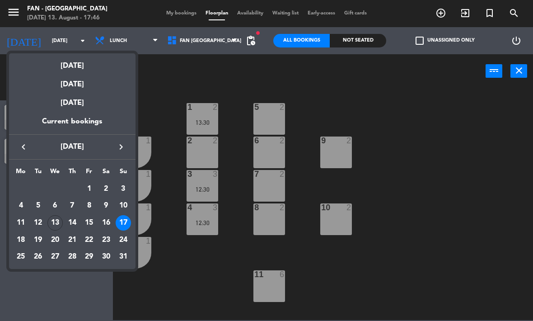
click at [110, 221] on div "16" at bounding box center [105, 222] width 15 height 15
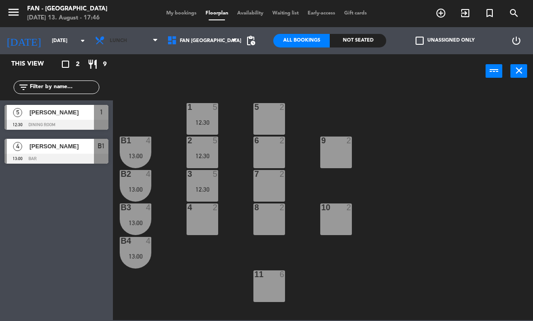
click at [124, 47] on span "Lunch" at bounding box center [126, 41] width 72 height 20
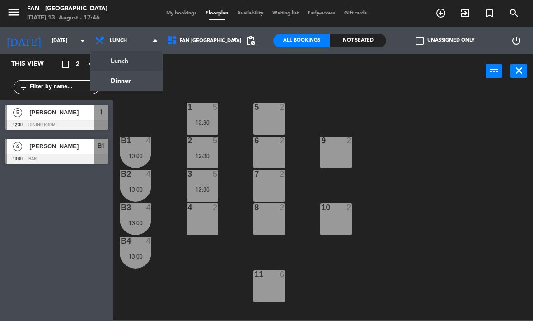
click at [139, 87] on ng-component "menu Fan - [GEOGRAPHIC_DATA] [DATE] 13. August - 17:46 My bookings Floorplan Av…" at bounding box center [266, 160] width 533 height 320
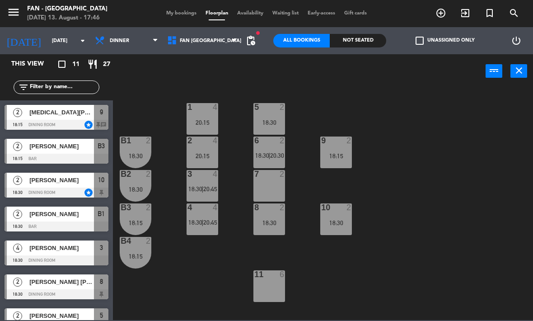
click at [58, 45] on input "[DATE]" at bounding box center [80, 40] width 67 height 15
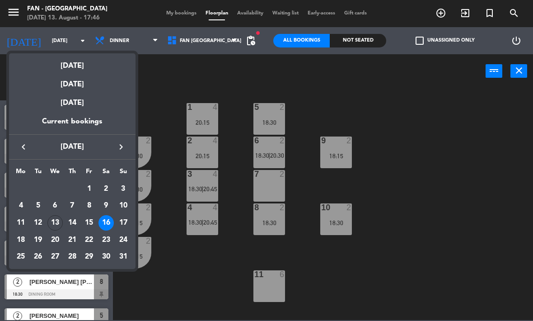
click at [57, 221] on div "13" at bounding box center [54, 222] width 15 height 15
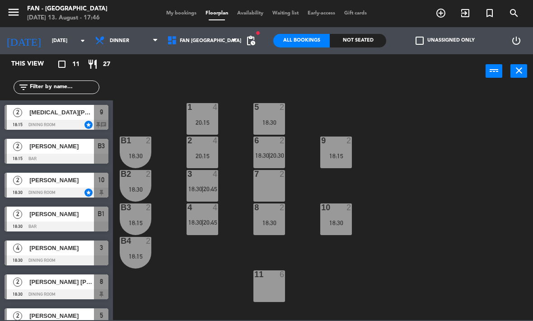
type input "[DATE]"
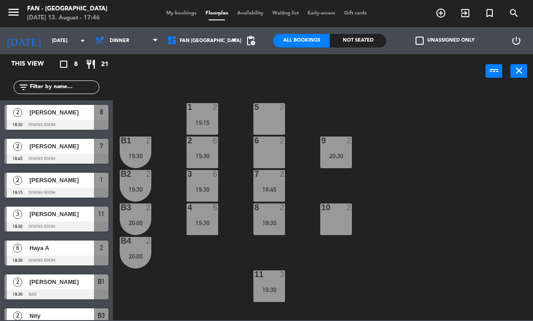
click at [334, 155] on div "20:30" at bounding box center [336, 156] width 32 height 6
click at [386, 237] on div "1 2 19:15 5 2 B1 2 19:30 2 6 19:30 9 2 20:30 6 2 B2 2 19:30 3 6 19:30 7 2 18:45…" at bounding box center [325, 203] width 415 height 233
click at [270, 225] on div "18:30" at bounding box center [269, 222] width 32 height 6
click at [316, 252] on div "1 2 19:15 5 2 B1 2 19:30 2 6 19:30 9 2 20:30 6 2 B2 2 19:30 3 6 19:30 7 2 18:45…" at bounding box center [325, 203] width 415 height 233
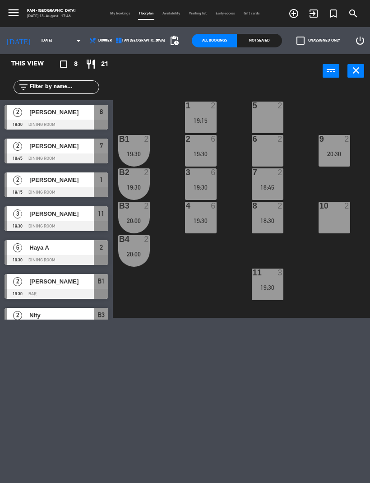
click at [115, 13] on span "My bookings" at bounding box center [120, 14] width 29 height 4
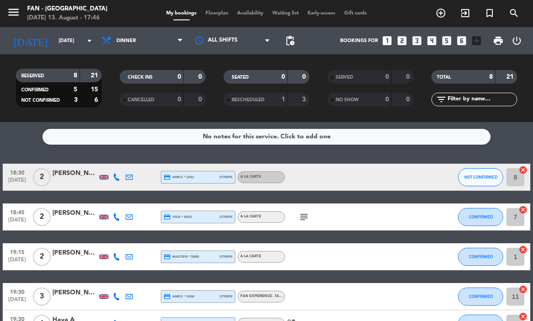
click at [294, 219] on div "subject" at bounding box center [323, 216] width 76 height 27
click at [306, 216] on icon "subject" at bounding box center [304, 216] width 11 height 11
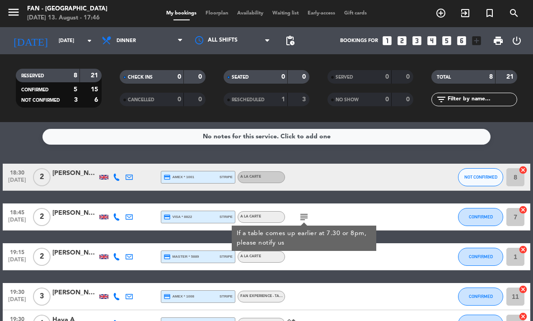
click at [387, 267] on div "19:15 [DATE] 2 [PERSON_NAME] credit_card master * 5889 stripe A la carte CONFIR…" at bounding box center [267, 256] width 528 height 27
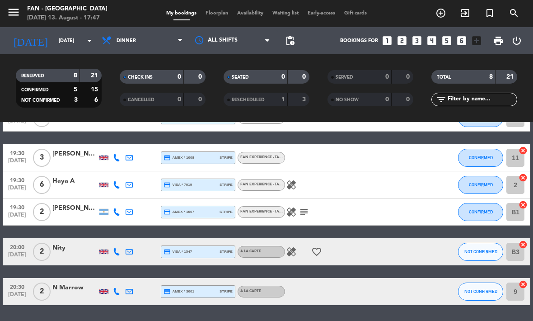
scroll to position [138, 0]
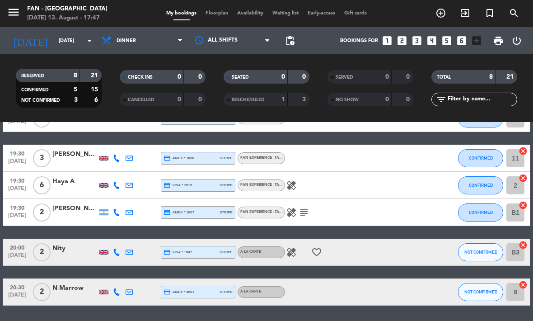
click at [292, 182] on icon "healing" at bounding box center [291, 185] width 11 height 11
click at [291, 215] on icon "healing" at bounding box center [291, 212] width 11 height 11
click at [307, 212] on icon "subject" at bounding box center [304, 212] width 11 height 11
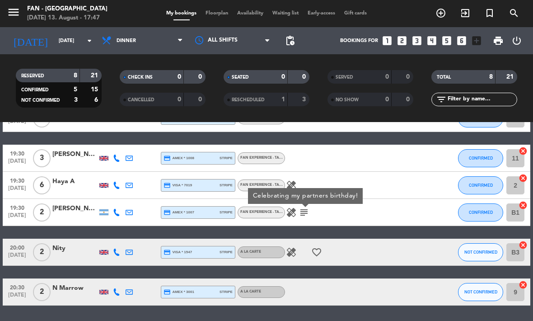
click at [296, 210] on icon "healing" at bounding box center [291, 212] width 11 height 11
click at [336, 232] on div "18:30 [DATE] 2 [PERSON_NAME] credit_card amex * 1001 stripe A la carte NOT CONF…" at bounding box center [267, 165] width 528 height 280
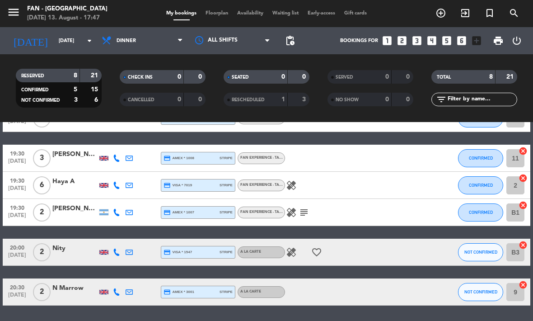
click at [293, 251] on icon "healing" at bounding box center [291, 252] width 11 height 11
click at [319, 247] on icon "favorite_border" at bounding box center [316, 252] width 11 height 11
click at [315, 270] on div "18:30 [DATE] 2 [PERSON_NAME] credit_card amex * 1001 stripe A la carte NOT CONF…" at bounding box center [267, 165] width 528 height 280
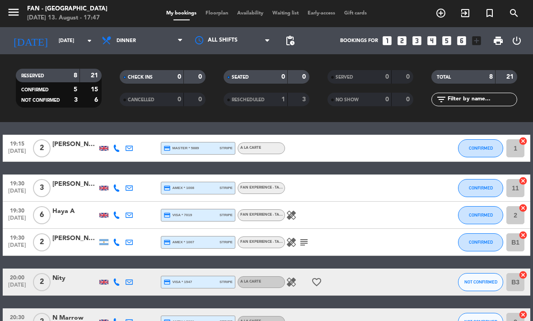
scroll to position [105, 0]
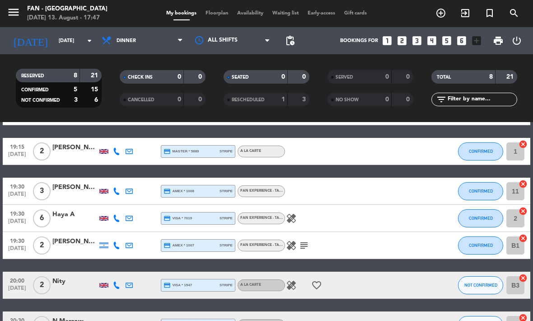
click at [294, 216] on icon "healing" at bounding box center [291, 218] width 11 height 11
click at [292, 243] on icon "healing" at bounding box center [291, 245] width 11 height 11
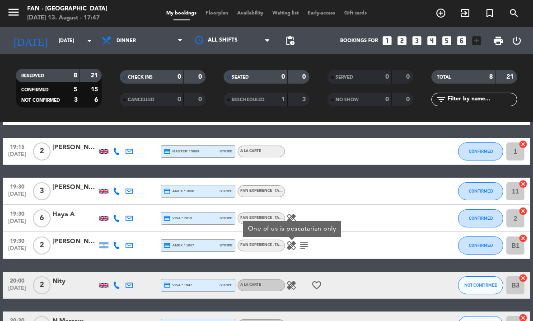
click at [341, 262] on div "18:30 [DATE] 2 [PERSON_NAME] credit_card amex * 1001 stripe A la carte NOT CONF…" at bounding box center [267, 198] width 528 height 280
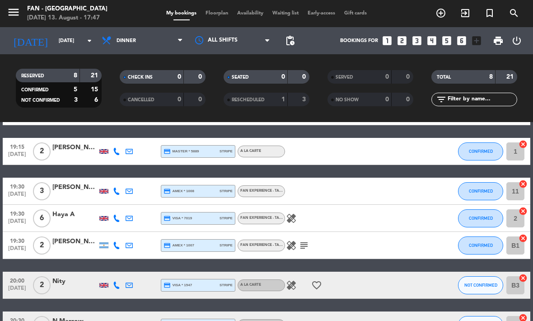
click at [288, 219] on icon "healing" at bounding box center [291, 218] width 11 height 11
click at [365, 259] on div "18:30 [DATE] 2 [PERSON_NAME] credit_card amex * 1001 stripe A la carte NOT CONF…" at bounding box center [267, 198] width 528 height 280
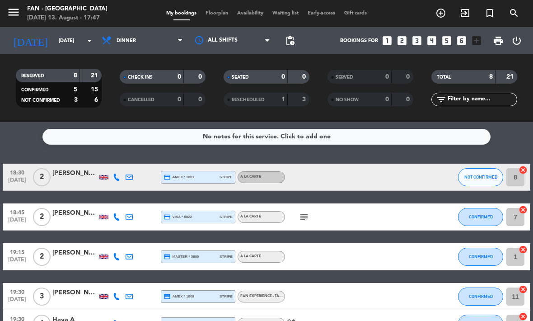
scroll to position [0, 0]
click at [217, 12] on span "Floorplan" at bounding box center [217, 13] width 32 height 5
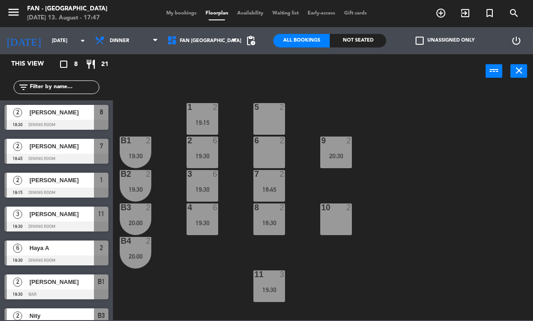
click at [207, 220] on div "19:30" at bounding box center [203, 222] width 32 height 6
click at [334, 280] on div "1 2 19:15 5 2 B1 2 19:30 2 6 19:30 9 2 20:30 6 2 B2 2 19:30 3 6 19:30 7 2 18:45…" at bounding box center [325, 203] width 415 height 233
click at [269, 283] on div "11 3 19:30" at bounding box center [269, 286] width 32 height 32
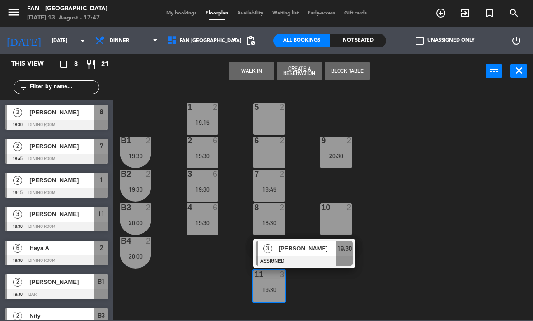
click at [271, 117] on div "5 2" at bounding box center [269, 119] width 32 height 32
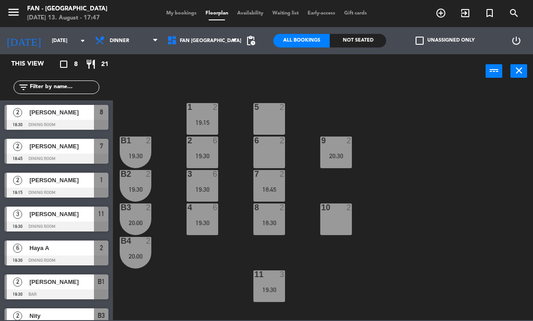
click at [394, 252] on div "1 2 19:15 5 2 B1 2 19:30 2 6 19:30 9 2 20:30 6 2 B2 2 19:30 3 6 19:30 7 2 18:45…" at bounding box center [325, 203] width 415 height 233
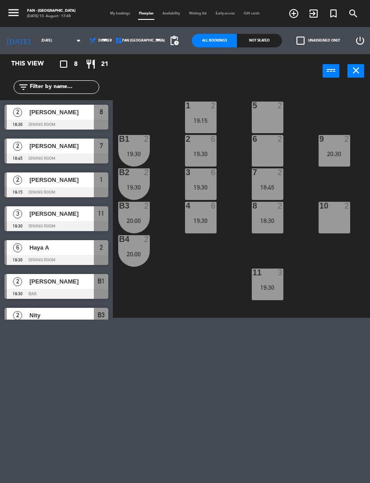
click at [74, 218] on span "[PERSON_NAME]" at bounding box center [61, 213] width 65 height 9
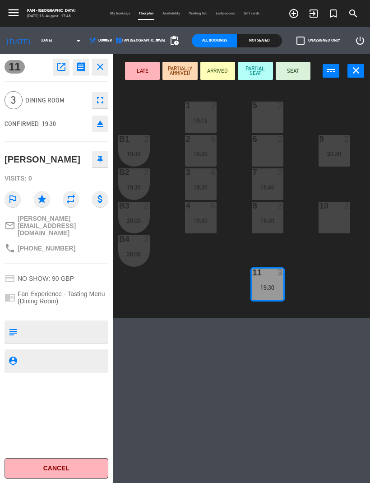
click at [200, 320] on div "menu Fan - [GEOGRAPHIC_DATA] [DATE] 13. August - 17:48 My bookings Floorplan Av…" at bounding box center [185, 241] width 370 height 483
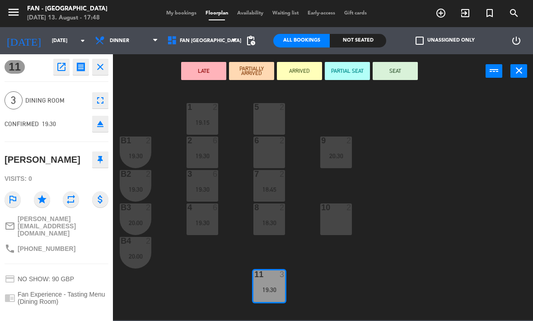
click at [271, 116] on div "5 2" at bounding box center [269, 119] width 32 height 32
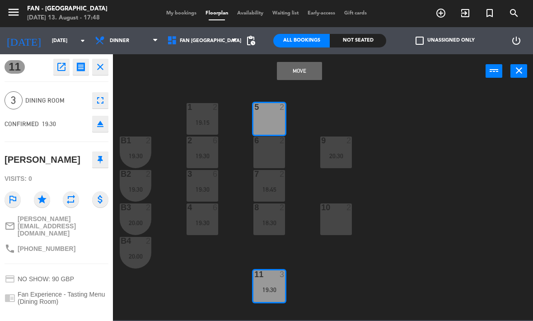
click at [274, 146] on div "6 2" at bounding box center [269, 152] width 32 height 32
click at [309, 70] on button "Move and Merge" at bounding box center [299, 71] width 45 height 18
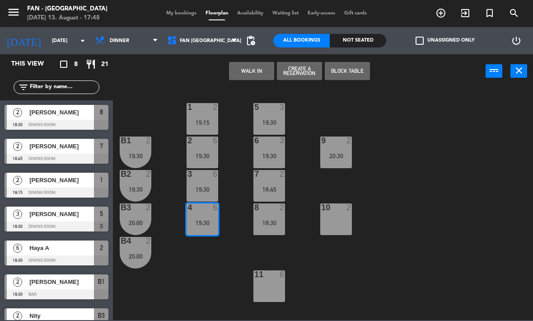
click at [267, 282] on div "11 6" at bounding box center [269, 286] width 32 height 32
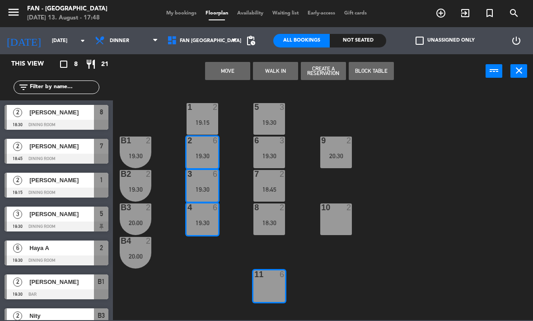
click at [234, 70] on button "Move" at bounding box center [227, 71] width 45 height 18
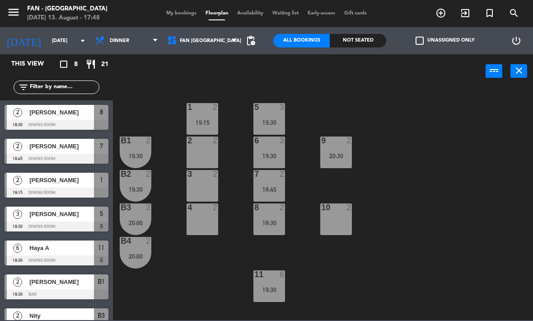
click at [278, 215] on div "8 2 18:30" at bounding box center [269, 219] width 32 height 32
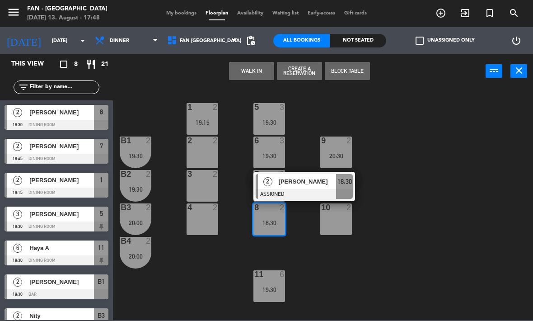
click at [305, 186] on span "[PERSON_NAME]" at bounding box center [308, 181] width 58 height 9
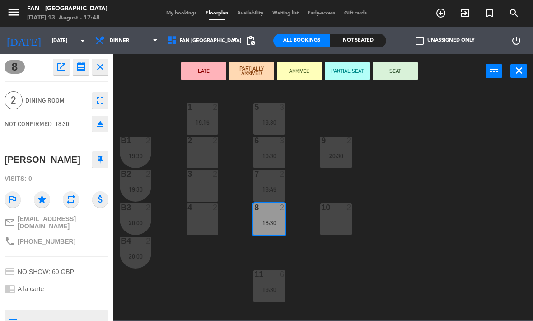
click at [210, 215] on div "4 2" at bounding box center [203, 219] width 32 height 32
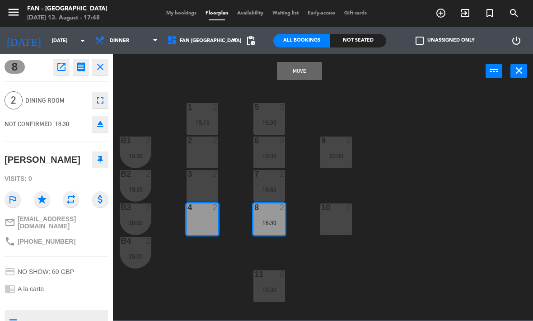
click at [296, 75] on button "Move" at bounding box center [299, 71] width 45 height 18
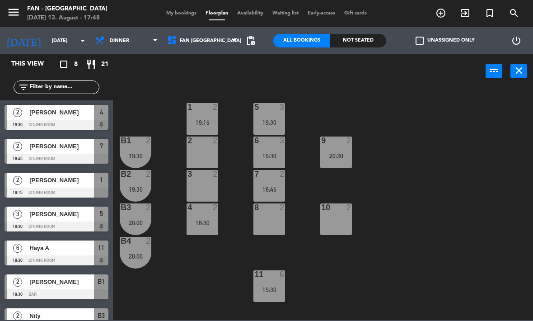
click at [269, 186] on div "18:45" at bounding box center [269, 189] width 32 height 6
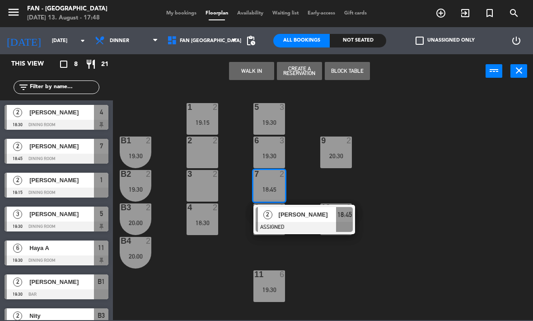
click at [209, 185] on div "3 2" at bounding box center [203, 186] width 32 height 32
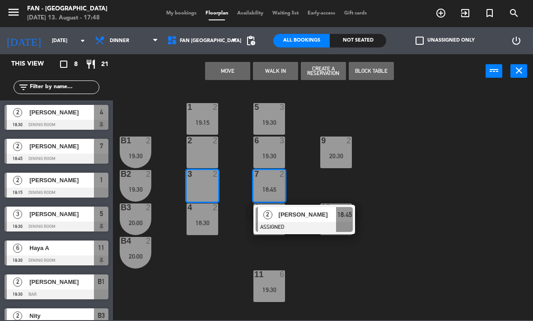
click at [235, 69] on button "Move" at bounding box center [227, 71] width 45 height 18
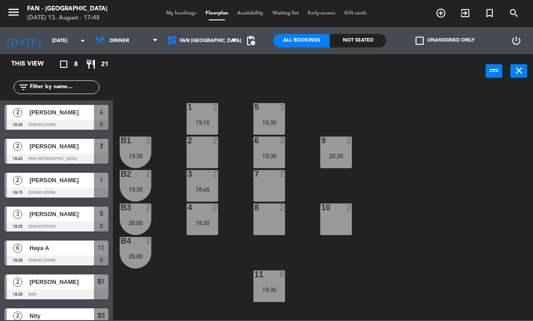
click at [276, 113] on div "5 3 19:30" at bounding box center [269, 119] width 32 height 32
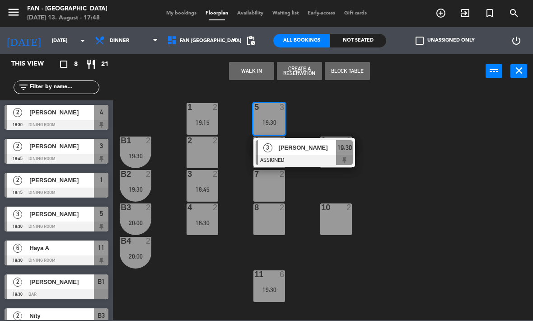
click at [302, 152] on span "[PERSON_NAME]" at bounding box center [308, 147] width 58 height 9
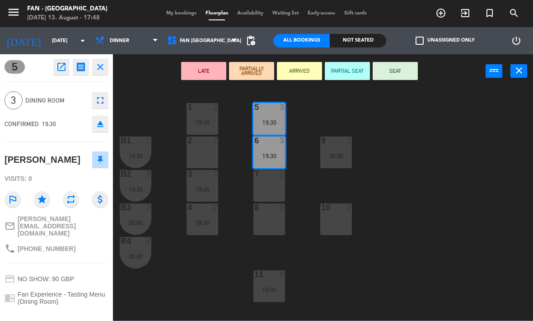
click at [271, 218] on div "8 2" at bounding box center [269, 219] width 32 height 32
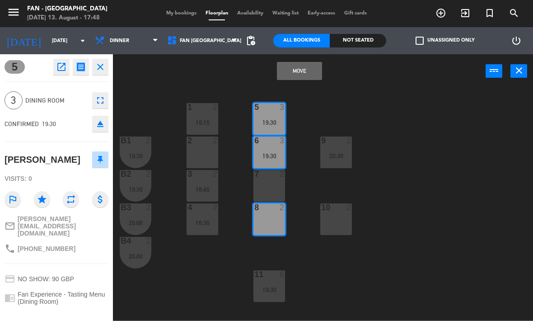
click at [272, 179] on div "7 2" at bounding box center [269, 186] width 32 height 32
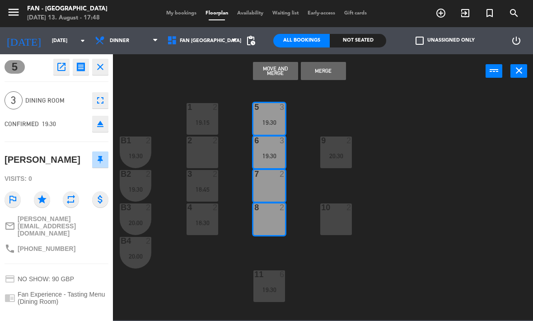
click at [283, 70] on button "Move and Merge" at bounding box center [275, 71] width 45 height 18
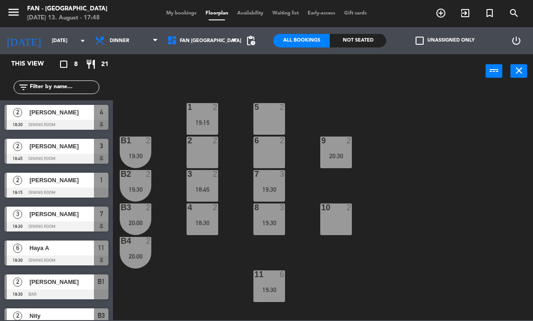
click at [83, 117] on span "[PERSON_NAME]" at bounding box center [61, 111] width 65 height 9
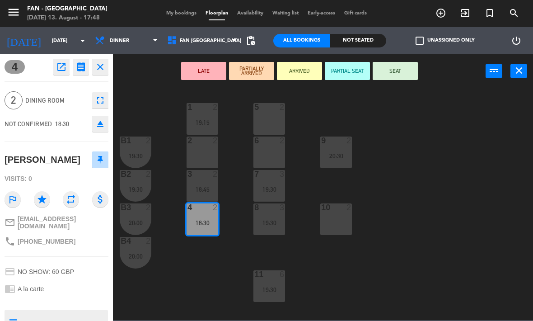
click at [336, 219] on div "10 2" at bounding box center [336, 219] width 32 height 32
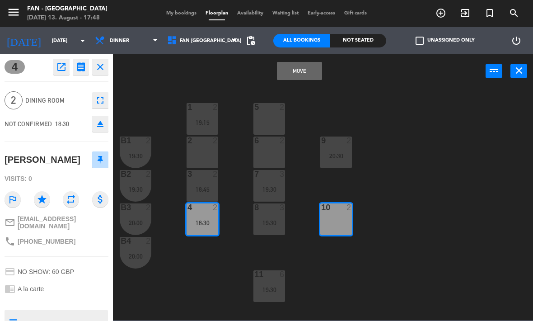
click at [308, 71] on button "Move" at bounding box center [299, 71] width 45 height 18
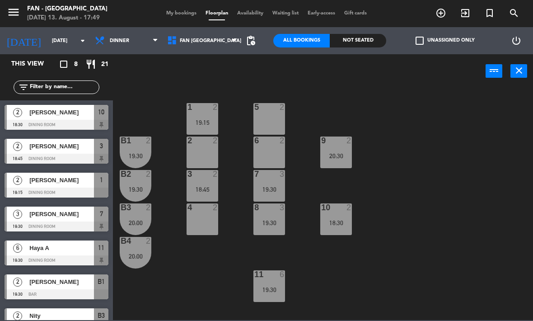
click at [336, 153] on div "20:30" at bounding box center [336, 156] width 32 height 6
click at [306, 243] on div "1 2 19:15 5 2 B1 2 19:30 2 2 9 2 20:30 6 2 B2 2 19:30 3 2 18:45 7 3 19:30 B3 2 …" at bounding box center [325, 203] width 415 height 233
click at [328, 156] on div "20:30" at bounding box center [336, 156] width 32 height 6
click at [385, 232] on div "1 2 19:15 5 2 B1 2 19:30 2 2 9 2 20:30 6 2 B2 2 19:30 3 2 18:45 7 3 19:30 B3 2 …" at bounding box center [325, 203] width 415 height 233
click at [330, 147] on div "9 2 20:30" at bounding box center [336, 152] width 32 height 32
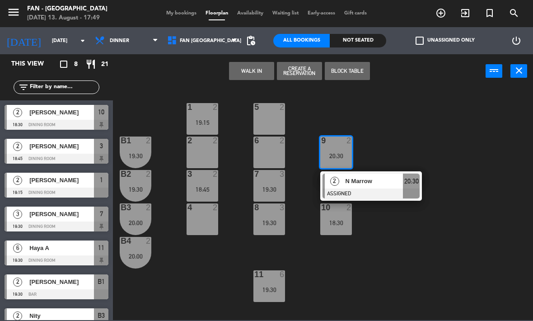
click at [356, 179] on span "N Marrow" at bounding box center [375, 180] width 58 height 9
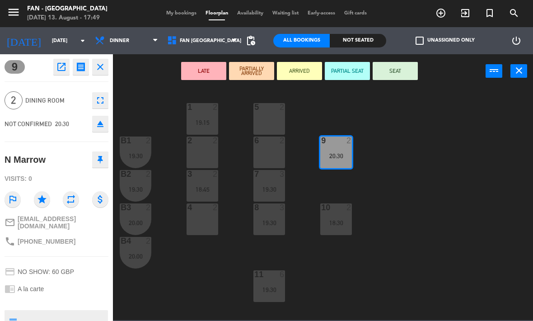
click at [268, 116] on div "5 2" at bounding box center [269, 119] width 32 height 32
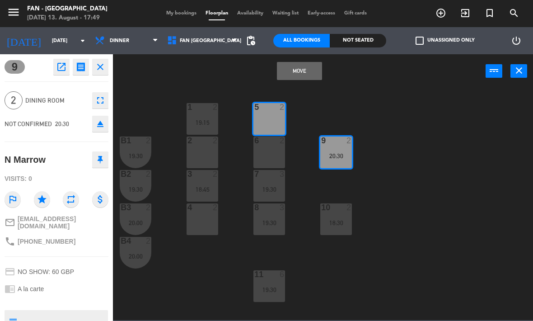
click at [309, 68] on button "Move" at bounding box center [299, 71] width 45 height 18
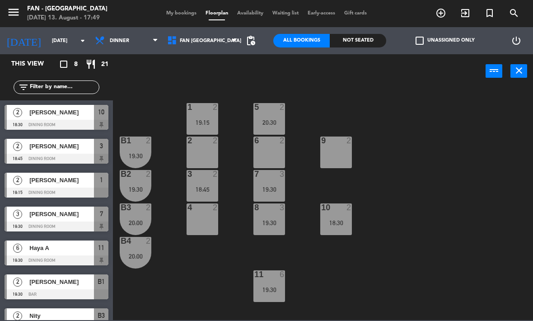
scroll to position [51, 0]
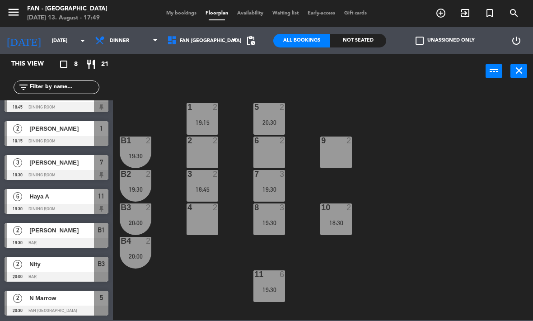
click at [206, 182] on div "3 2 18:45" at bounding box center [203, 186] width 32 height 32
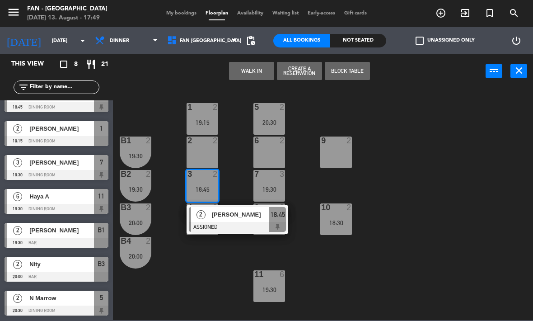
click at [332, 147] on div "9 2" at bounding box center [336, 152] width 32 height 32
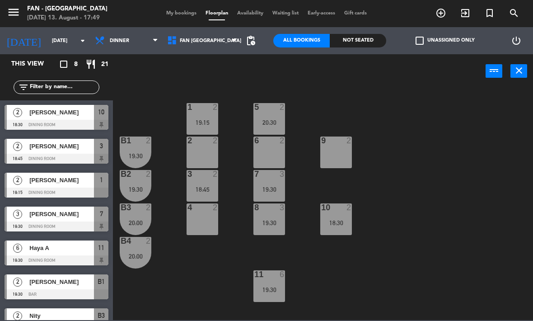
click at [207, 184] on div "3 2 18:45" at bounding box center [203, 186] width 32 height 32
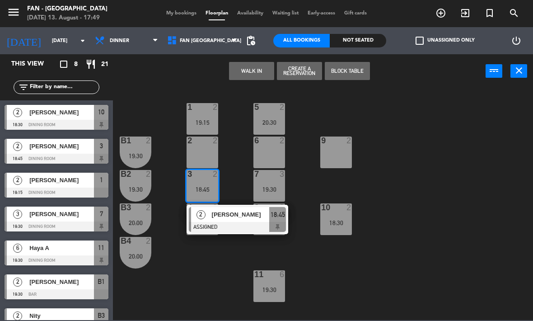
click at [337, 150] on div "9 2" at bounding box center [336, 152] width 32 height 32
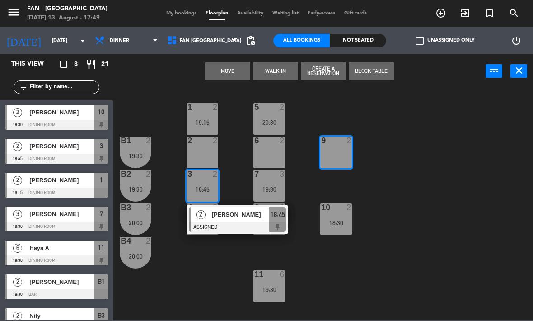
click at [232, 74] on button "Move" at bounding box center [227, 71] width 45 height 18
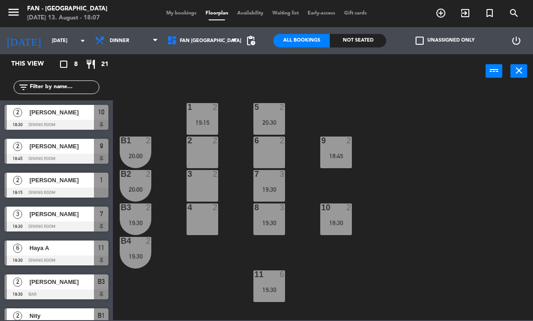
click at [179, 11] on span "My bookings" at bounding box center [181, 13] width 39 height 5
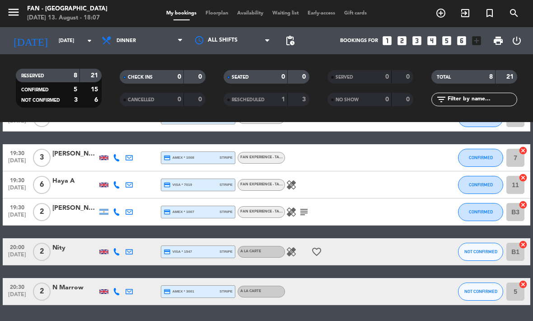
scroll to position [138, 0]
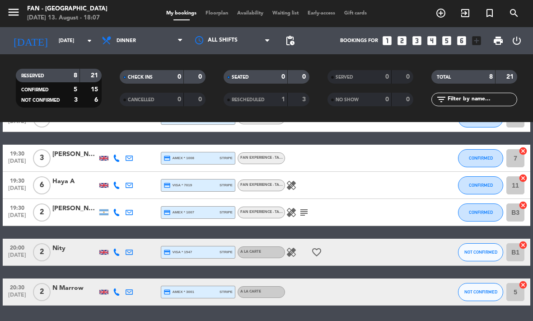
click at [290, 182] on icon "healing" at bounding box center [291, 185] width 11 height 11
click at [292, 212] on icon "healing" at bounding box center [291, 212] width 11 height 11
click at [296, 249] on icon "healing" at bounding box center [291, 252] width 11 height 11
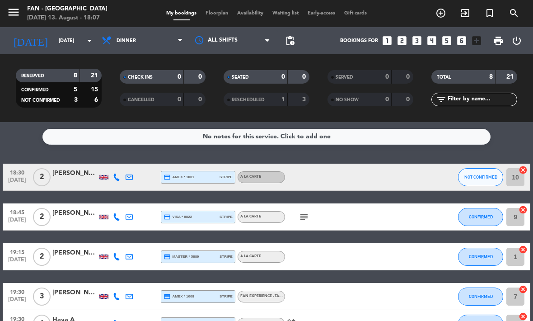
scroll to position [0, 0]
click at [511, 138] on service-notes "No notes for this service. Click to add one" at bounding box center [266, 137] width 533 height 16
click at [212, 12] on span "Floorplan" at bounding box center [217, 13] width 32 height 5
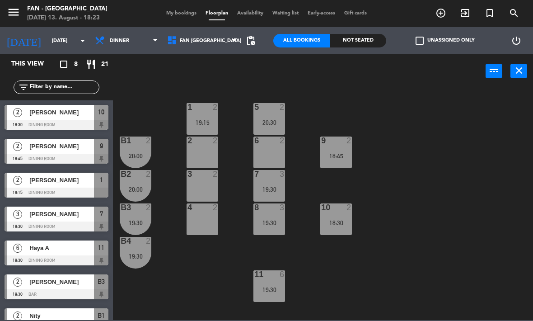
click at [63, 36] on input "[DATE]" at bounding box center [80, 40] width 67 height 15
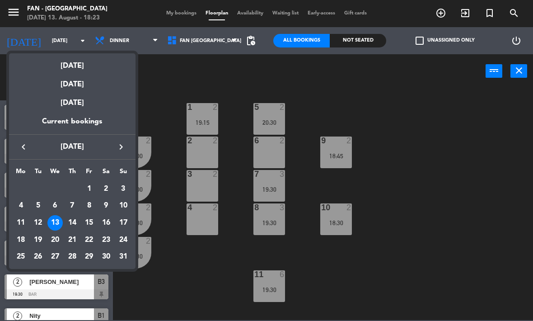
click at [163, 103] on div at bounding box center [266, 160] width 533 height 321
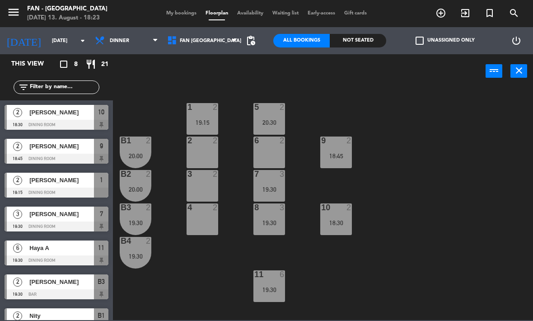
click at [206, 285] on div "1 2 19:15 5 2 20:30 B1 2 20:00 2 2 9 2 18:45 6 2 B2 2 20:00 3 2 7 3 19:30 B3 2 …" at bounding box center [325, 203] width 415 height 233
click at [271, 282] on div "11 6 19:30" at bounding box center [269, 286] width 32 height 32
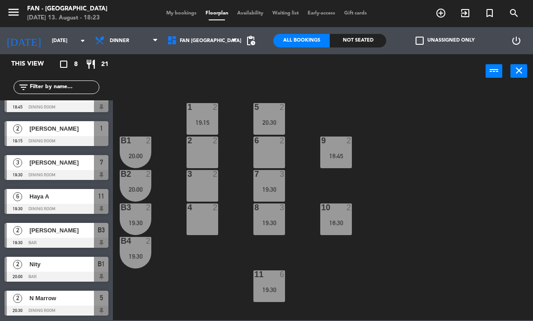
scroll to position [51, 0]
click at [169, 287] on div "1 2 19:15 5 2 20:30 B1 2 20:00 2 2 9 2 18:45 6 2 B2 2 20:00 3 2 7 3 19:30 B3 2 …" at bounding box center [325, 203] width 415 height 233
click at [277, 291] on div "19:30" at bounding box center [269, 289] width 32 height 6
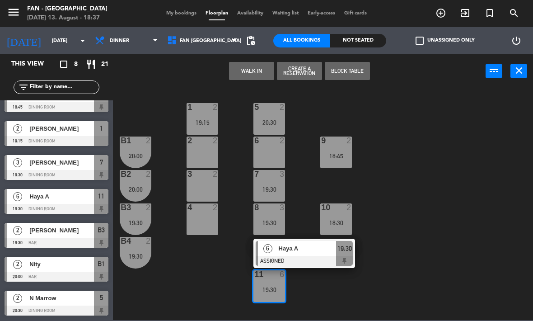
click at [343, 221] on div "18:30" at bounding box center [336, 222] width 32 height 6
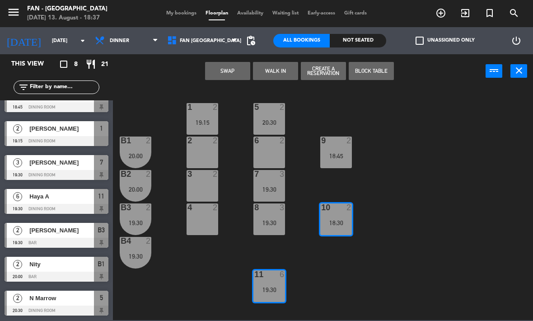
click at [337, 210] on div at bounding box center [336, 207] width 15 height 8
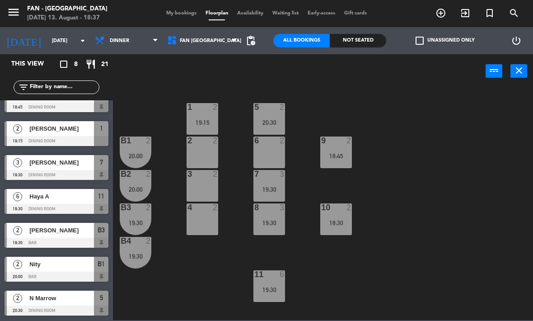
click at [388, 239] on div "1 2 19:15 5 2 20:30 B1 2 20:00 2 2 9 2 18:45 6 2 B2 2 20:00 3 2 7 3 19:30 B3 2 …" at bounding box center [325, 203] width 415 height 233
click at [342, 215] on div "10 2 18:30" at bounding box center [336, 219] width 32 height 32
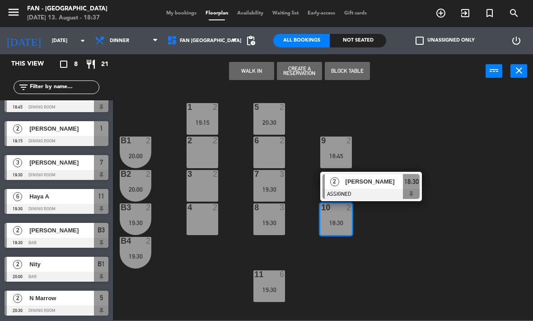
click at [352, 235] on div "10 2 18:30 2 [PERSON_NAME] ASSIGNED 18:30" at bounding box center [336, 219] width 32 height 32
click at [371, 179] on span "[PERSON_NAME]" at bounding box center [375, 181] width 58 height 9
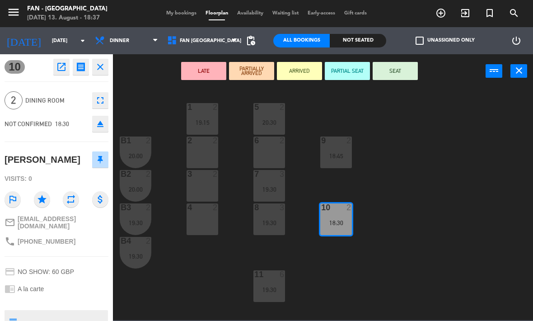
click at [401, 73] on button "SEAT" at bounding box center [395, 71] width 45 height 18
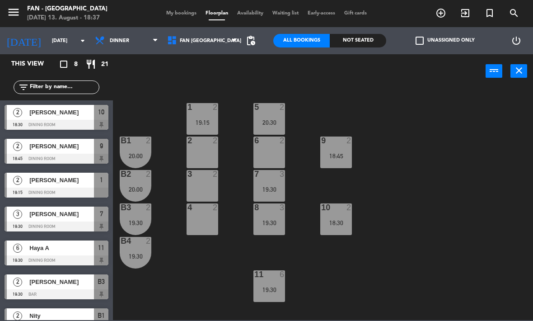
click at [434, 204] on div "1 2 19:15 5 2 20:30 B1 2 20:00 2 2 9 2 18:45 6 2 B2 2 20:00 3 2 7 3 19:30 B3 2 …" at bounding box center [325, 203] width 415 height 233
